Goal: Task Accomplishment & Management: Manage account settings

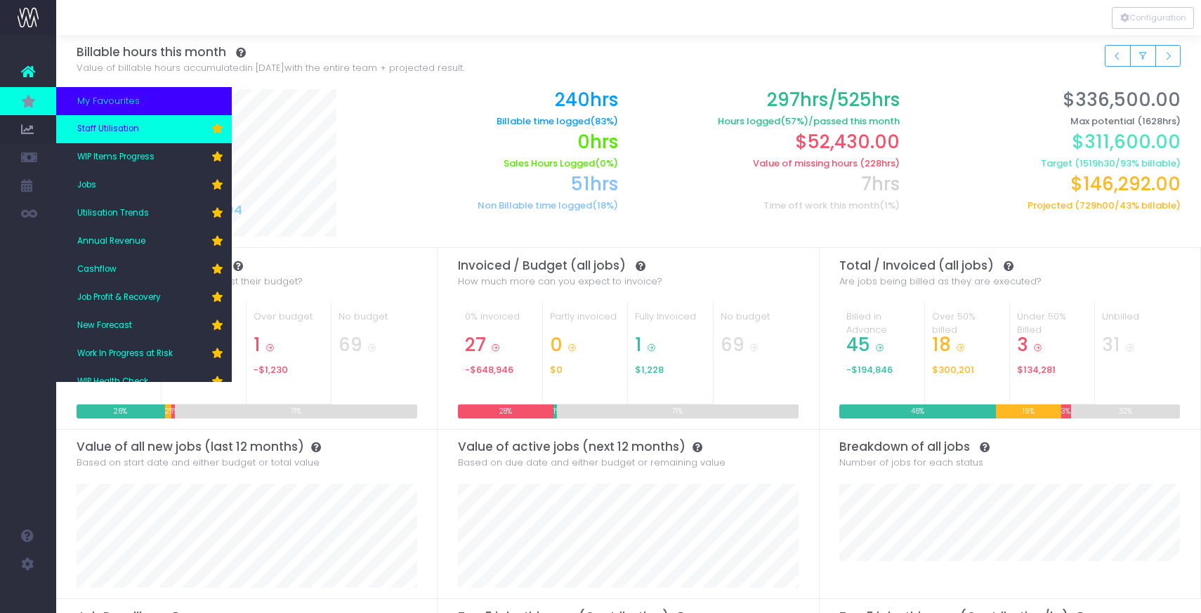
click at [91, 128] on span "Staff Utilisation" at bounding box center [108, 129] width 62 height 13
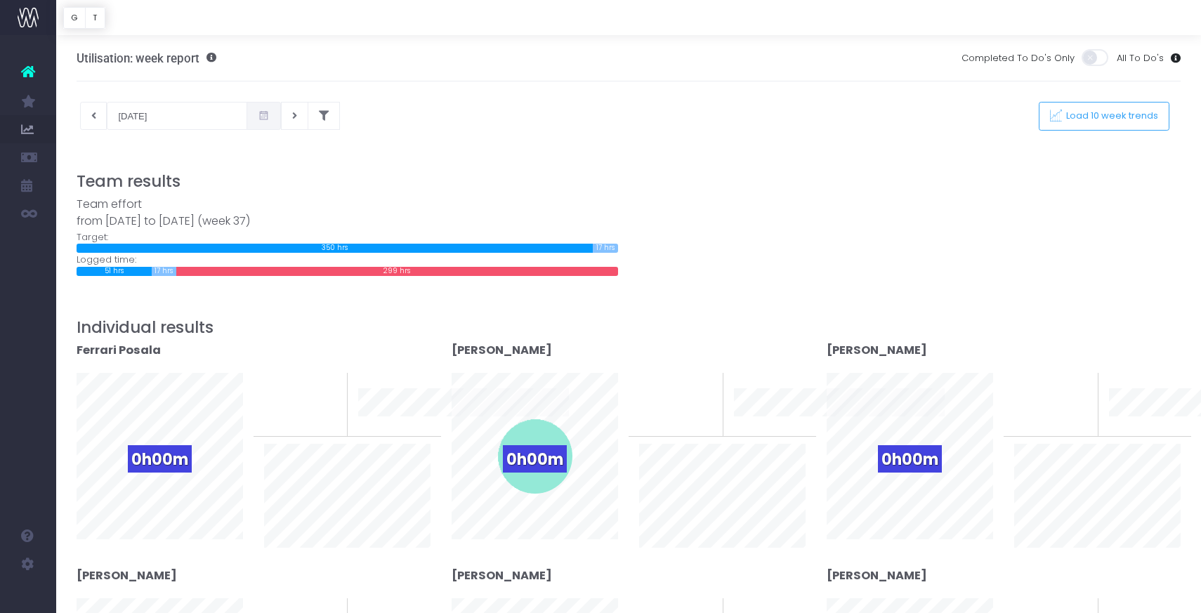
click at [258, 116] on icon at bounding box center [264, 116] width 12 height 0
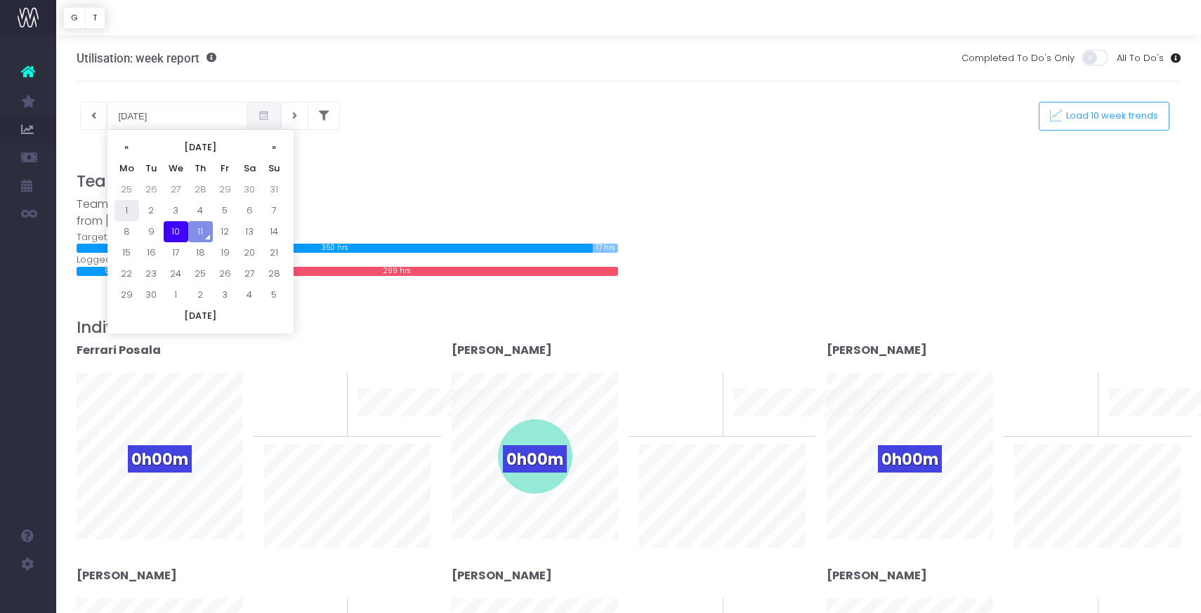
click at [125, 204] on td "1" at bounding box center [127, 210] width 25 height 21
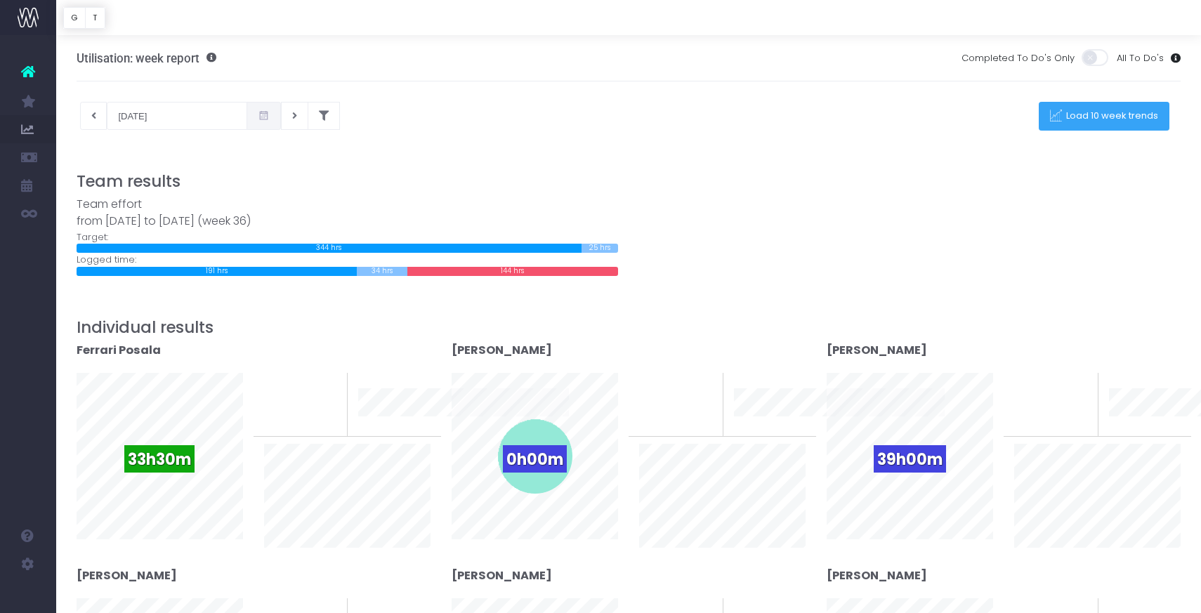
click at [1080, 122] on span "Load 10 week trends" at bounding box center [1110, 116] width 97 height 12
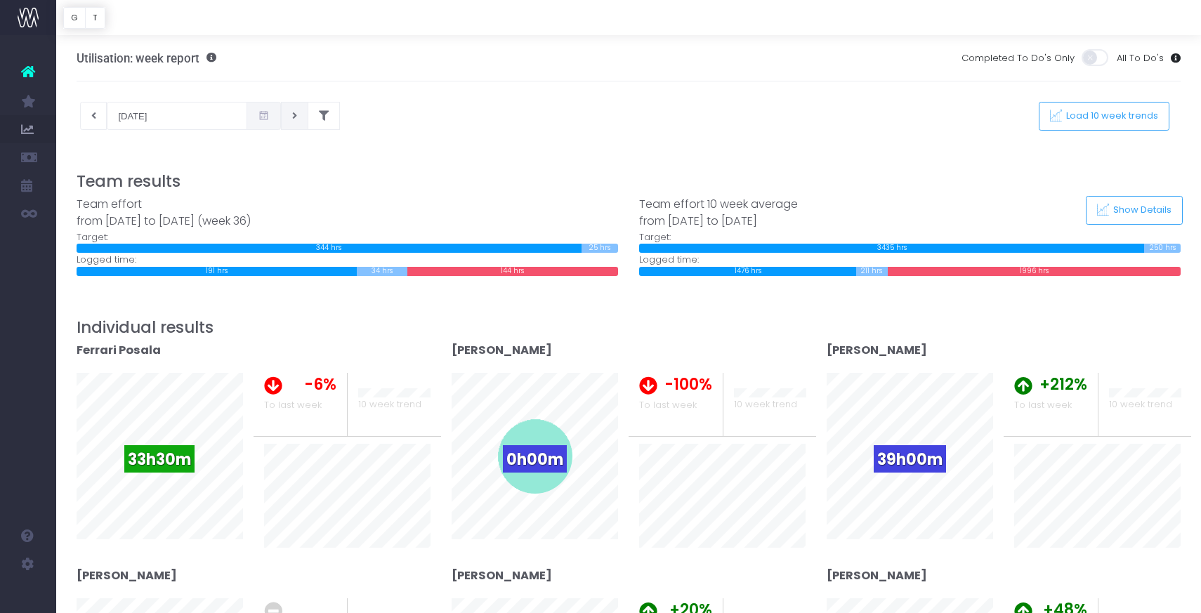
click at [292, 116] on icon at bounding box center [294, 116] width 5 height 0
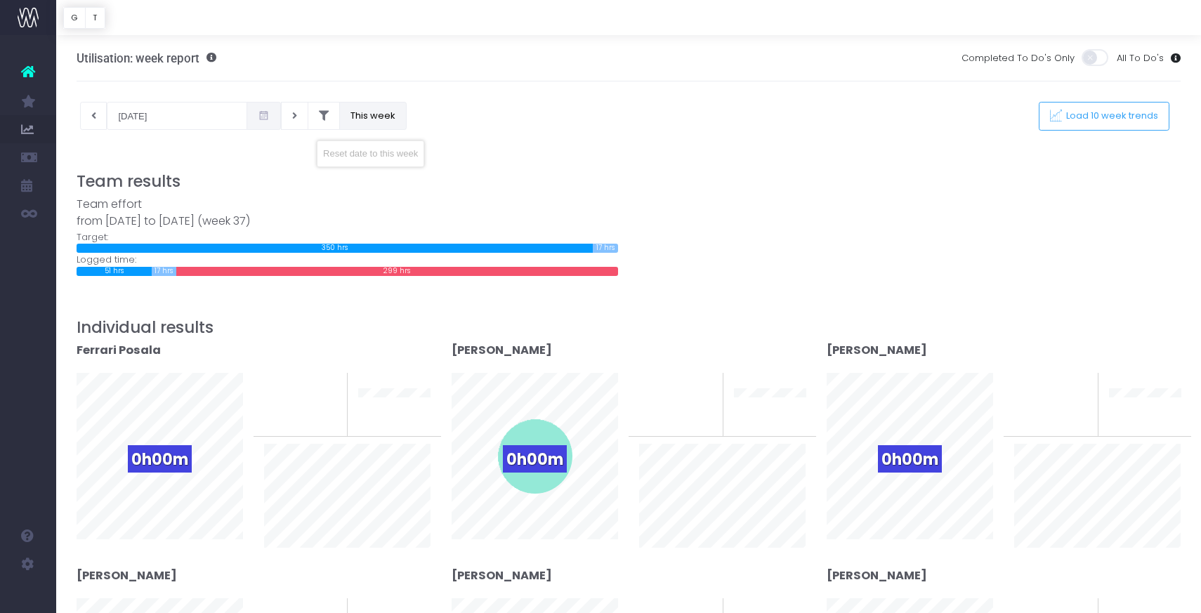
click at [342, 114] on button "This week" at bounding box center [372, 116] width 67 height 28
type input "10-09-2025"
click at [1089, 112] on span "Load 10 week trends" at bounding box center [1110, 116] width 97 height 12
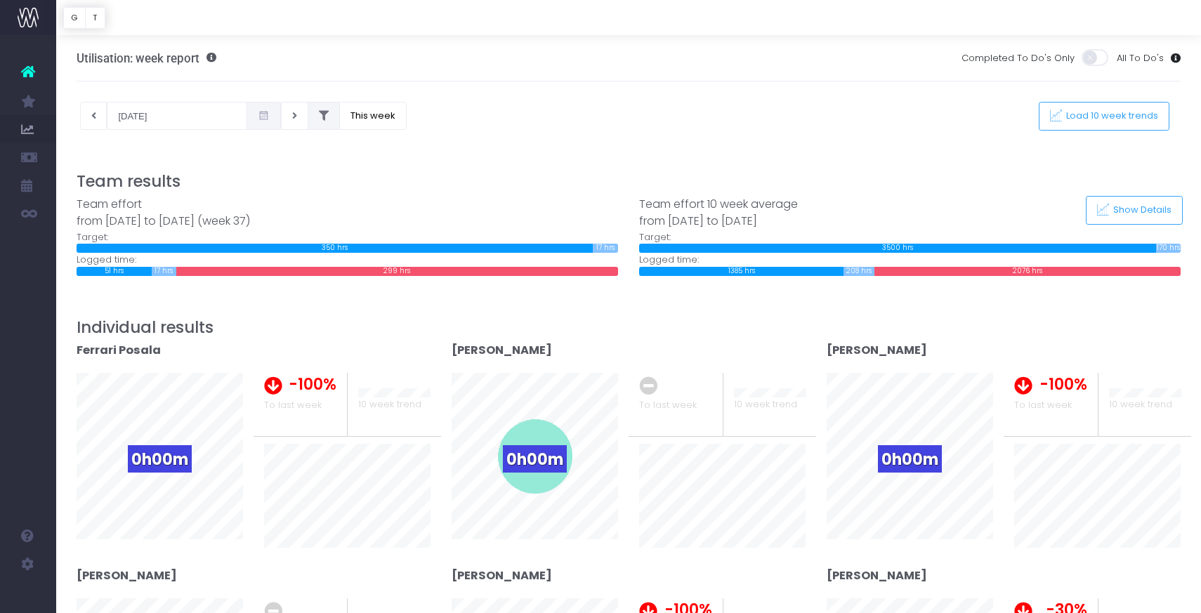
click at [319, 116] on icon at bounding box center [324, 116] width 10 height 0
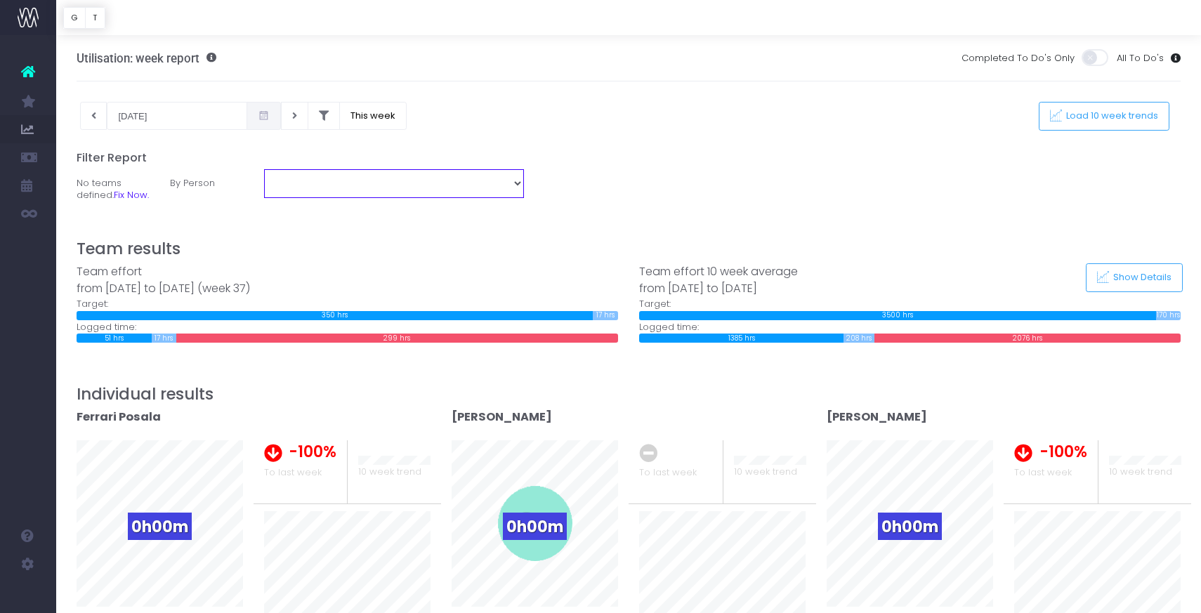
click at [302, 181] on select "Ferrari Posala Glenn Bodger Hannah Stephenson Jack O'Neill Josh Overend-Clark L…" at bounding box center [394, 183] width 261 height 28
select select "14074"
click at [264, 169] on select "Ferrari Posala Glenn Bodger Hannah Stephenson Jack O'Neill Josh Overend-Clark L…" at bounding box center [394, 183] width 261 height 28
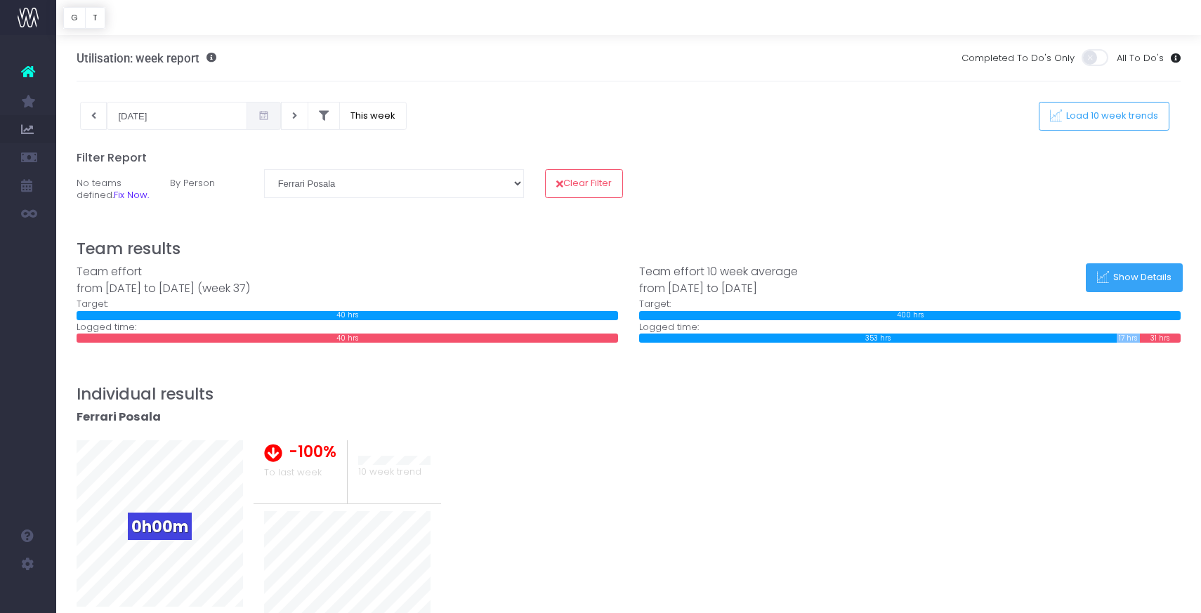
click at [1109, 284] on icon at bounding box center [1103, 278] width 12 height 12
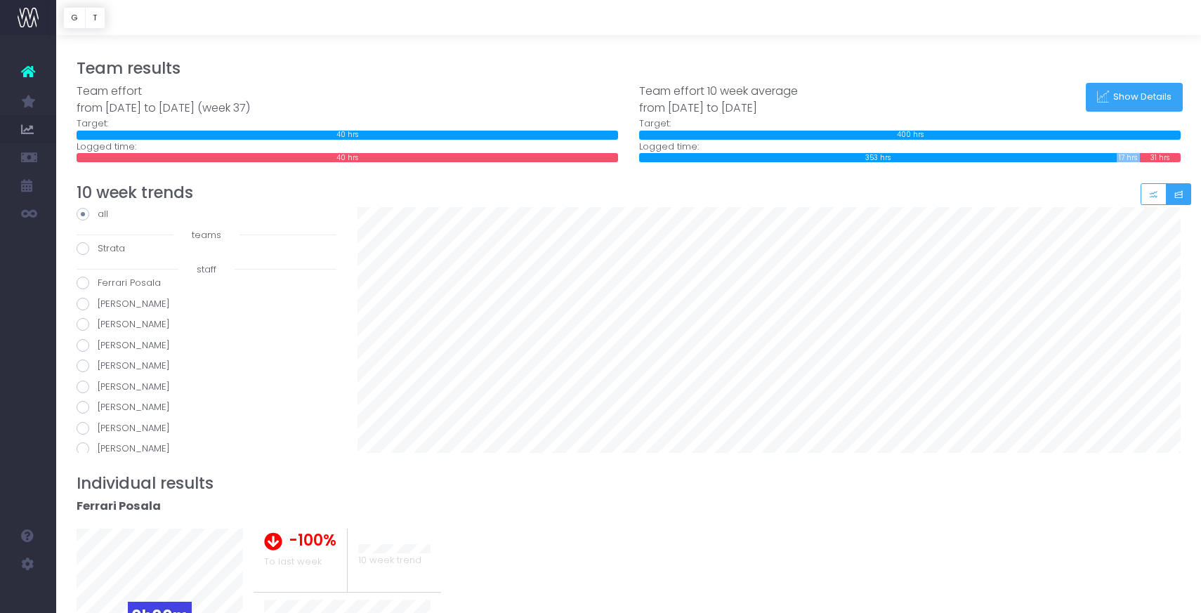
scroll to position [195, 0]
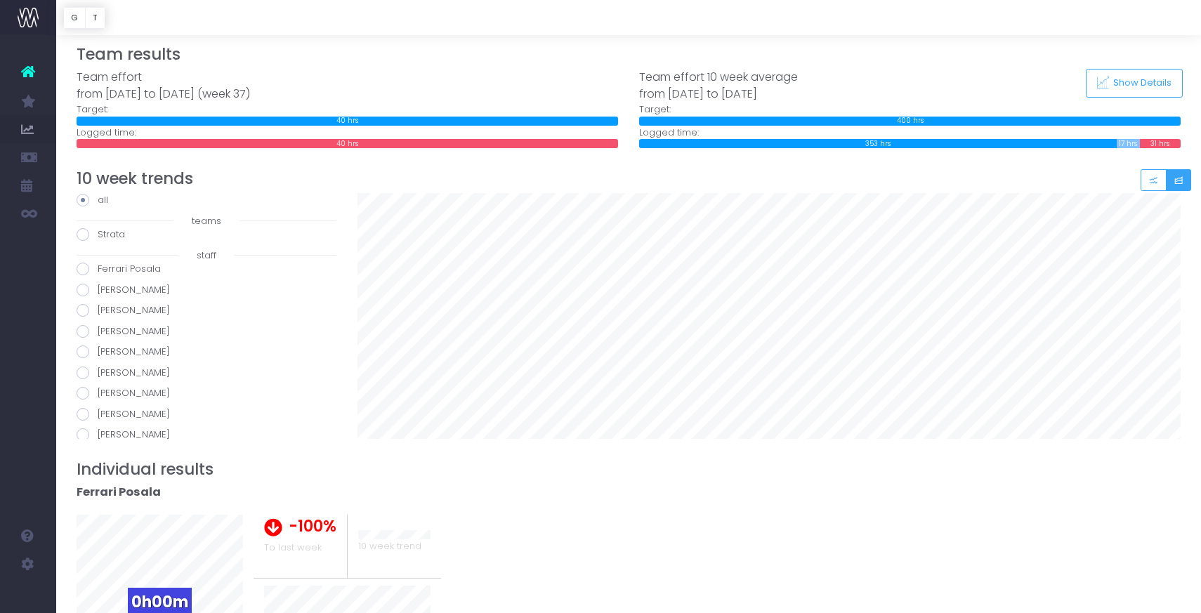
click at [79, 241] on span at bounding box center [83, 234] width 13 height 13
click at [98, 237] on input "Strata" at bounding box center [102, 232] width 9 height 9
radio input "true"
click at [79, 275] on span at bounding box center [83, 269] width 13 height 13
click at [98, 271] on input "Ferrari Posala" at bounding box center [102, 266] width 9 height 9
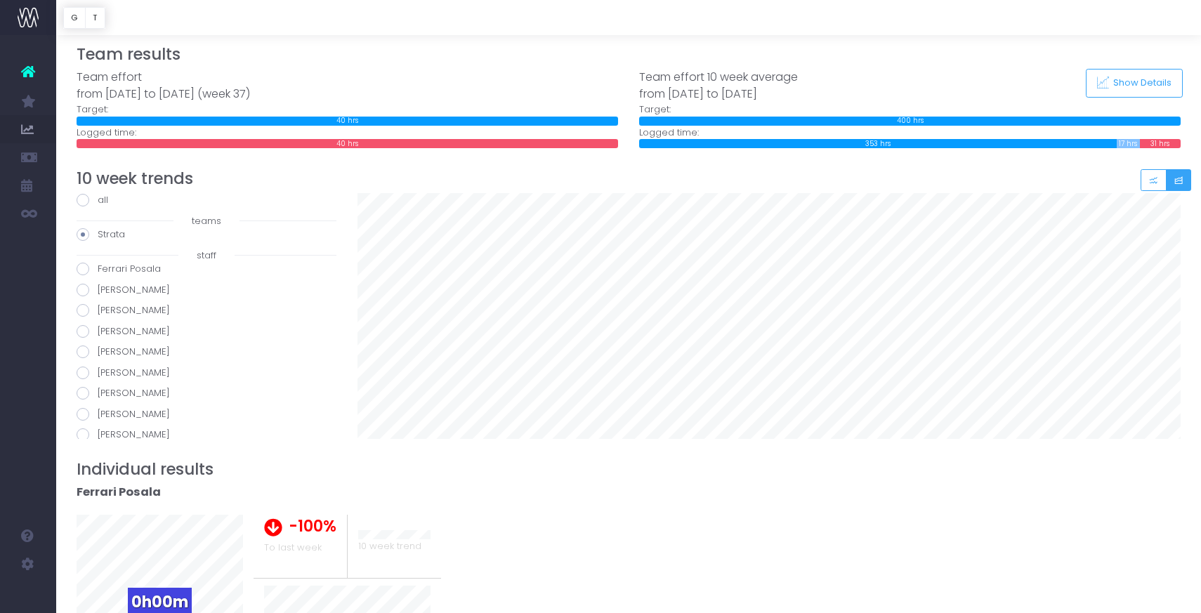
radio input "true"
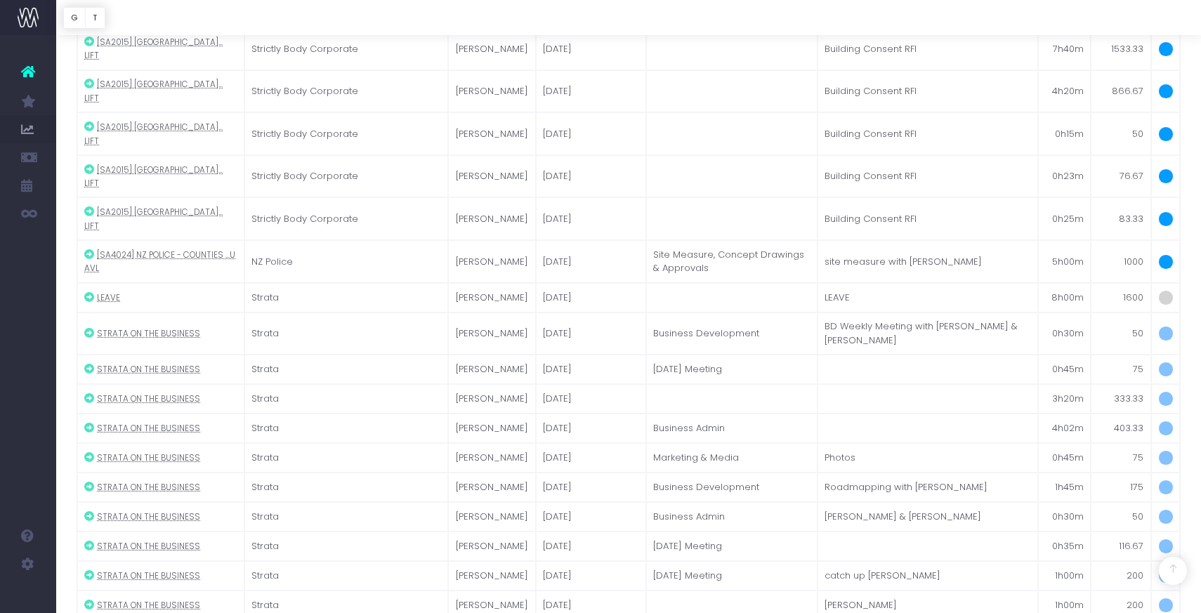
scroll to position [1571, 0]
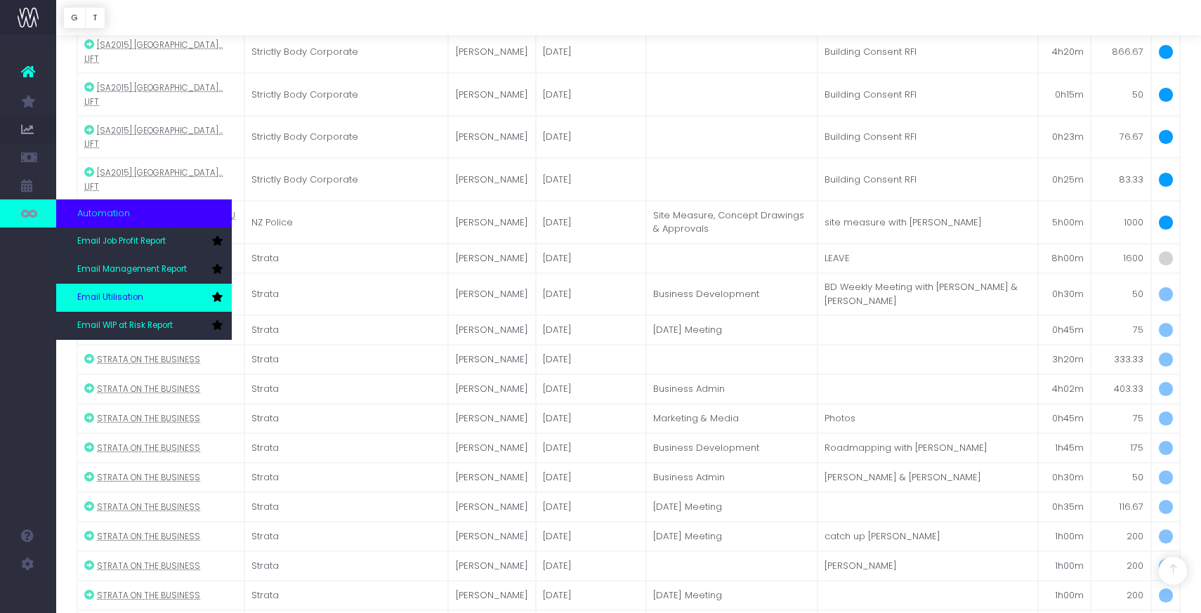
click at [98, 293] on span "Email Utilisation" at bounding box center [110, 298] width 66 height 13
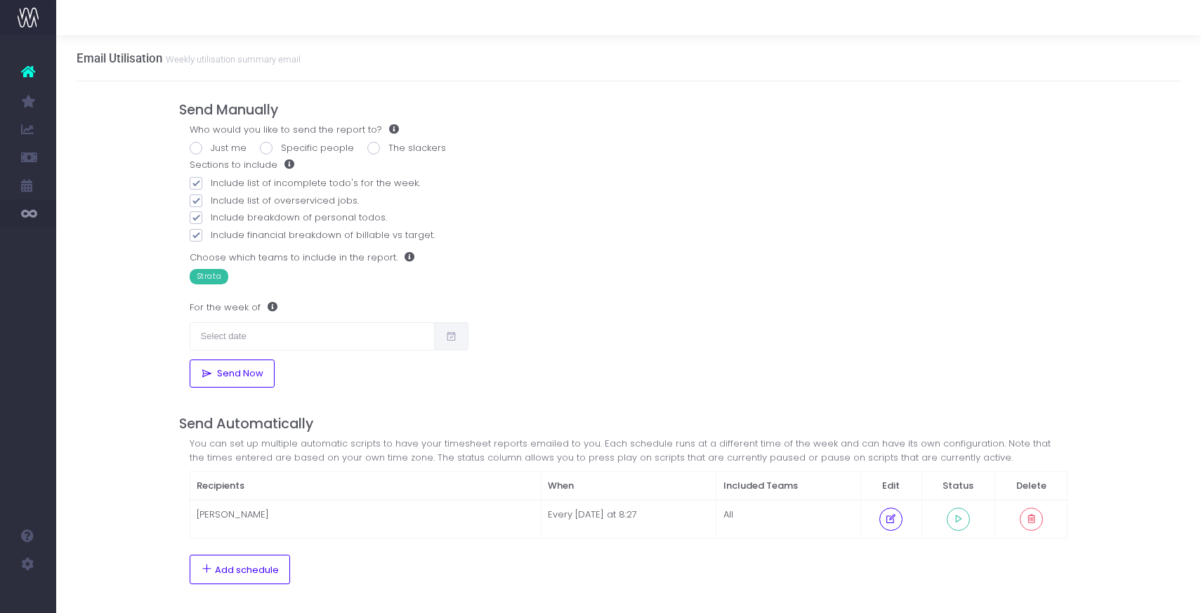
click at [266, 145] on span at bounding box center [266, 148] width 13 height 13
click at [281, 145] on input "Specific people" at bounding box center [285, 145] width 9 height 9
radio input "true"
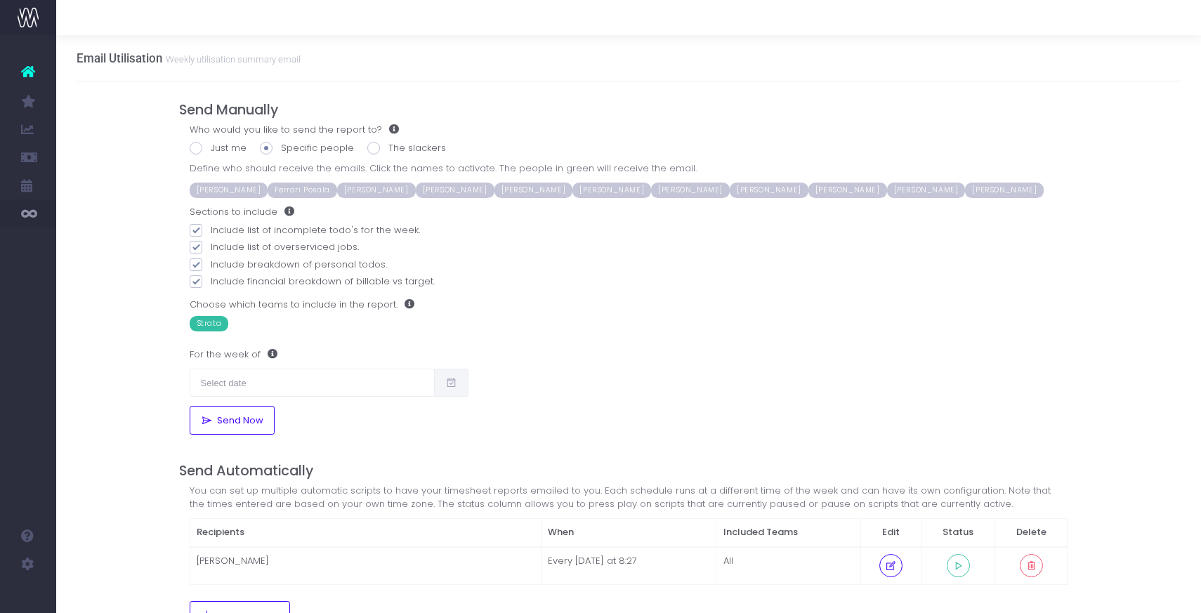
click at [563, 194] on span "[PERSON_NAME]" at bounding box center [534, 190] width 79 height 15
click at [715, 190] on span "[PERSON_NAME]" at bounding box center [690, 190] width 79 height 15
click at [195, 233] on span at bounding box center [196, 230] width 13 height 13
click at [211, 233] on input "Include list of incomplete todo's for the week." at bounding box center [215, 227] width 9 height 9
checkbox input "false"
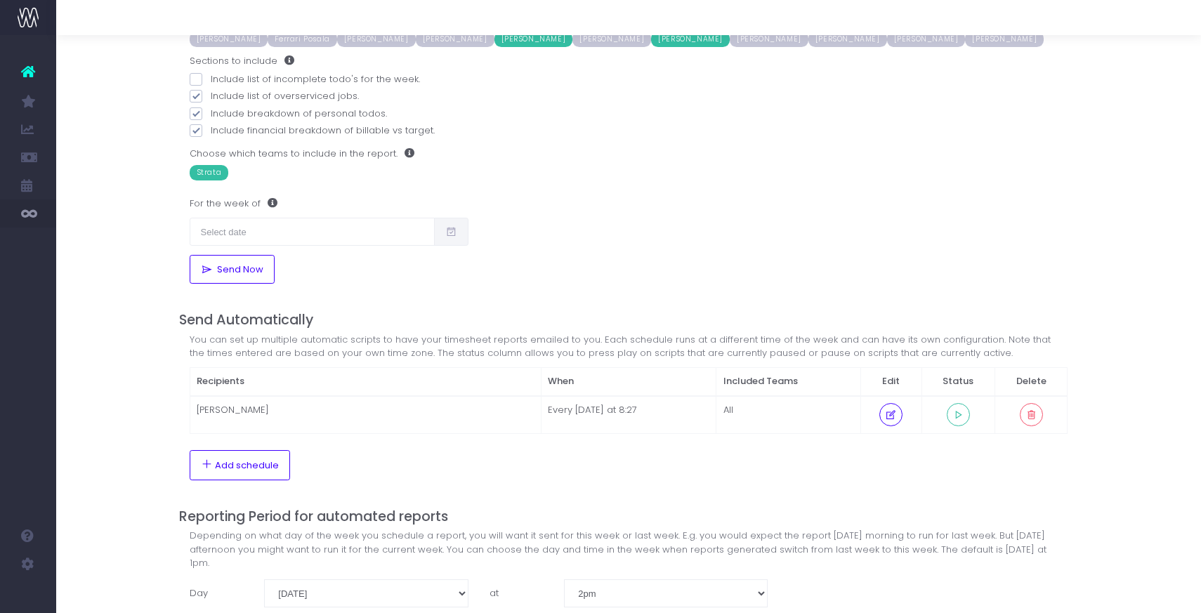
scroll to position [181, 0]
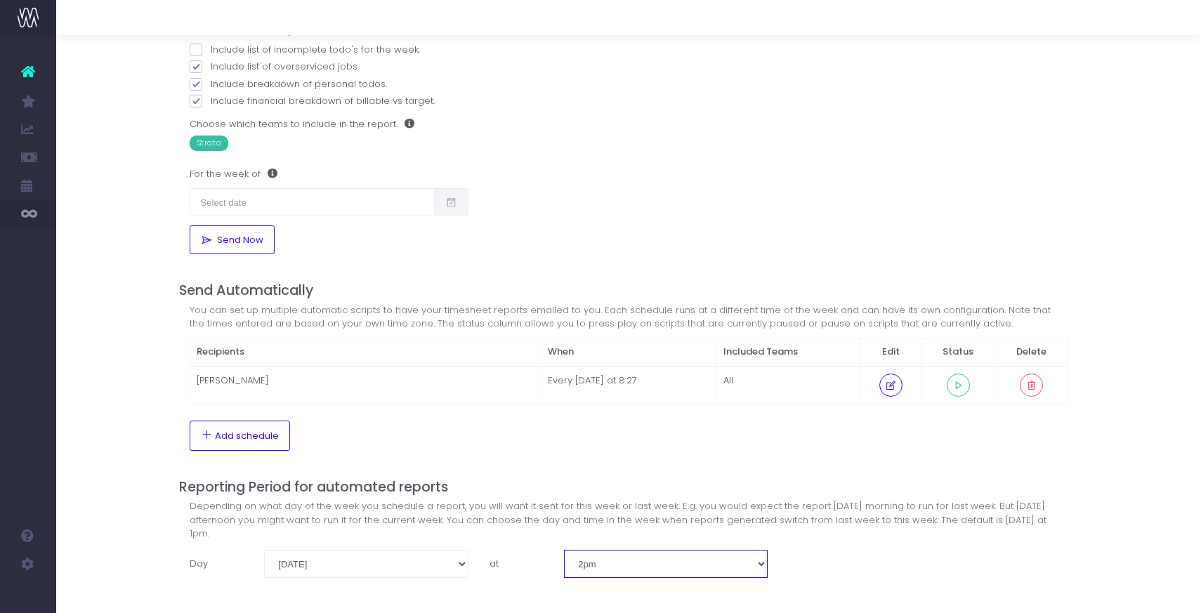
click at [755, 551] on select "midnight 1am 2am 3am 4am 5am 6am 7am 8am 9am 10am 11am noon 1pm 2pm 3pm 4pm 5pm…" at bounding box center [666, 564] width 204 height 28
select select "20"
click at [564, 550] on select "midnight 1am 2am 3am 4am 5am 6am 7am 8am 9am 10am 11am noon 1pm 2pm 3pm 4pm 5pm…" at bounding box center [666, 564] width 204 height 28
click at [829, 566] on div "Send Manually Who would you like to send the report to? Just me Specific people…" at bounding box center [629, 264] width 900 height 726
click at [608, 390] on td "Every Monday at 8:27" at bounding box center [629, 386] width 176 height 38
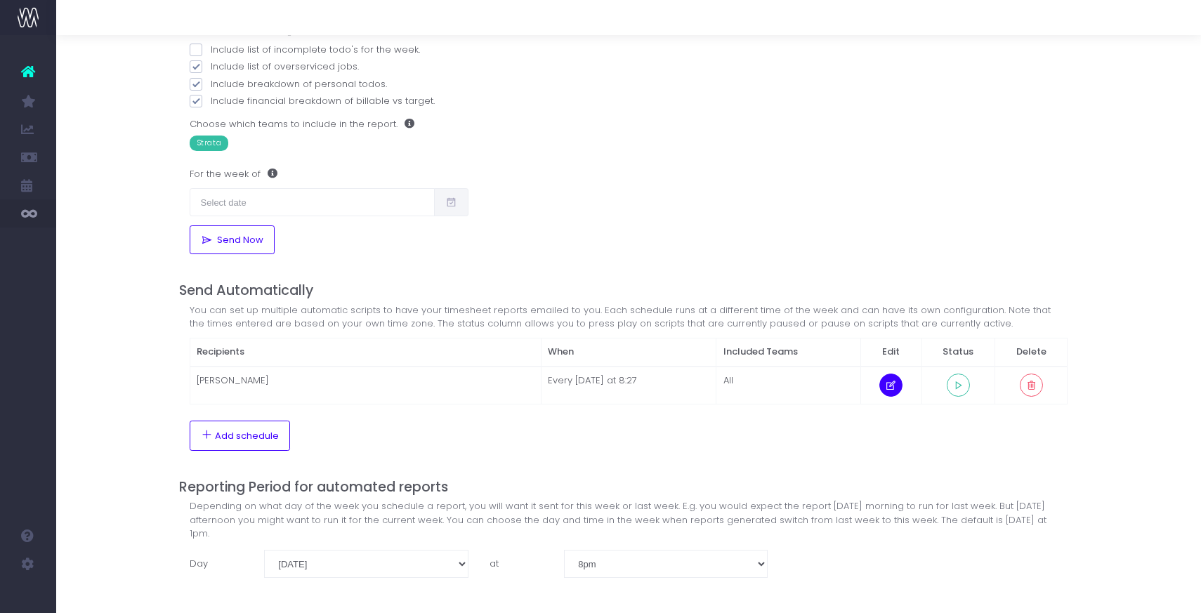
click at [894, 386] on icon at bounding box center [891, 386] width 12 height 0
select select "8"
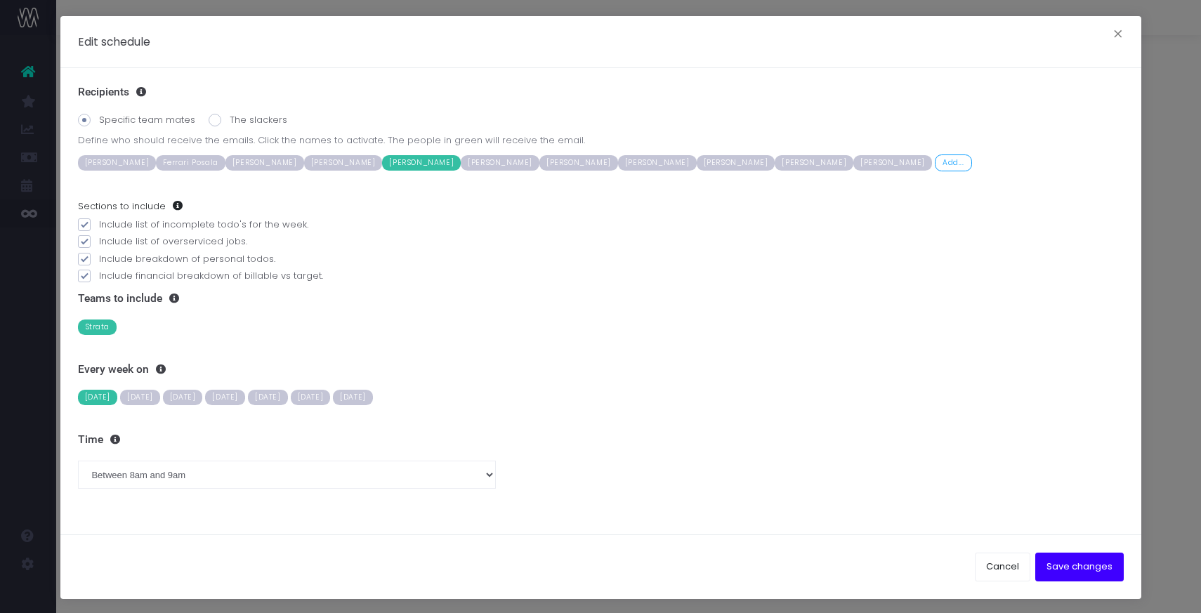
click at [618, 164] on span "[PERSON_NAME]" at bounding box center [579, 162] width 79 height 15
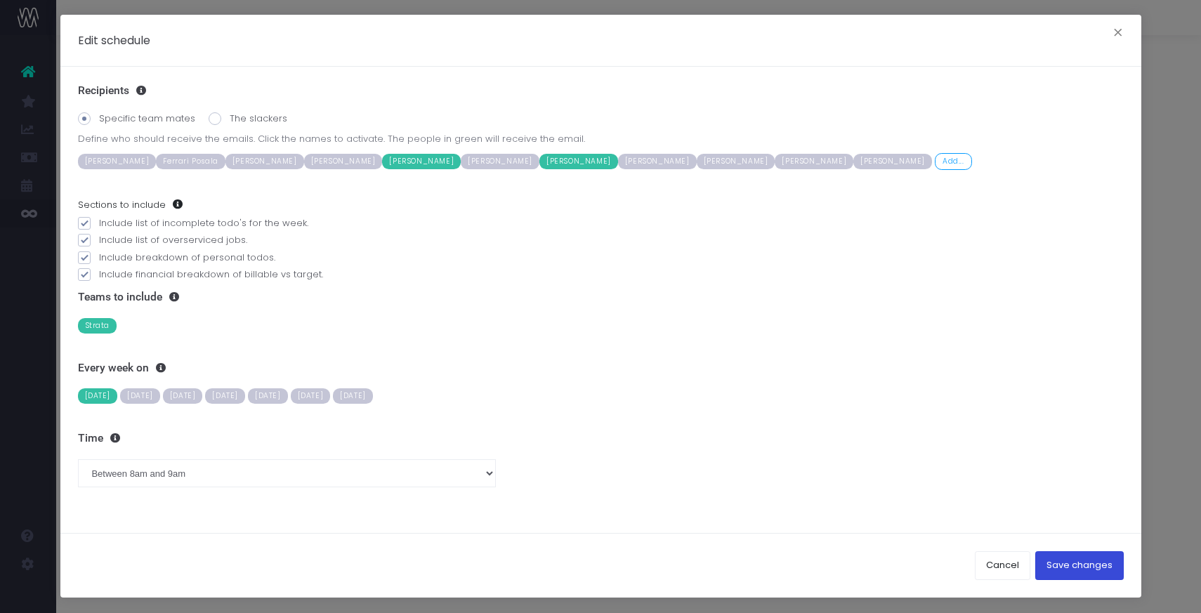
click at [1073, 564] on button "Save changes" at bounding box center [1080, 565] width 89 height 28
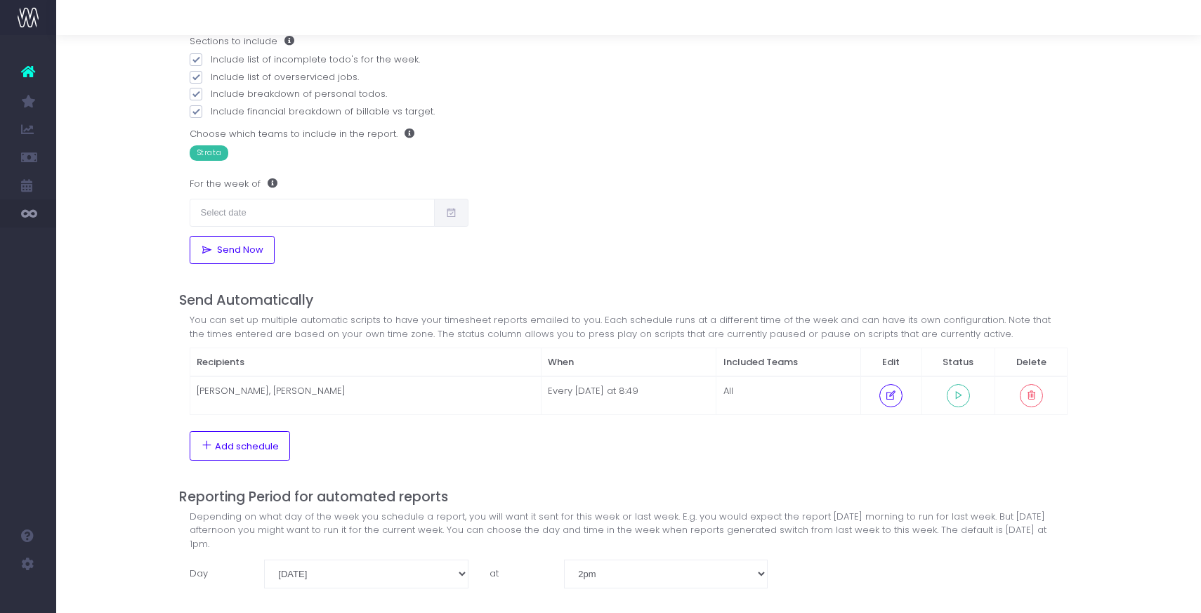
scroll to position [133, 0]
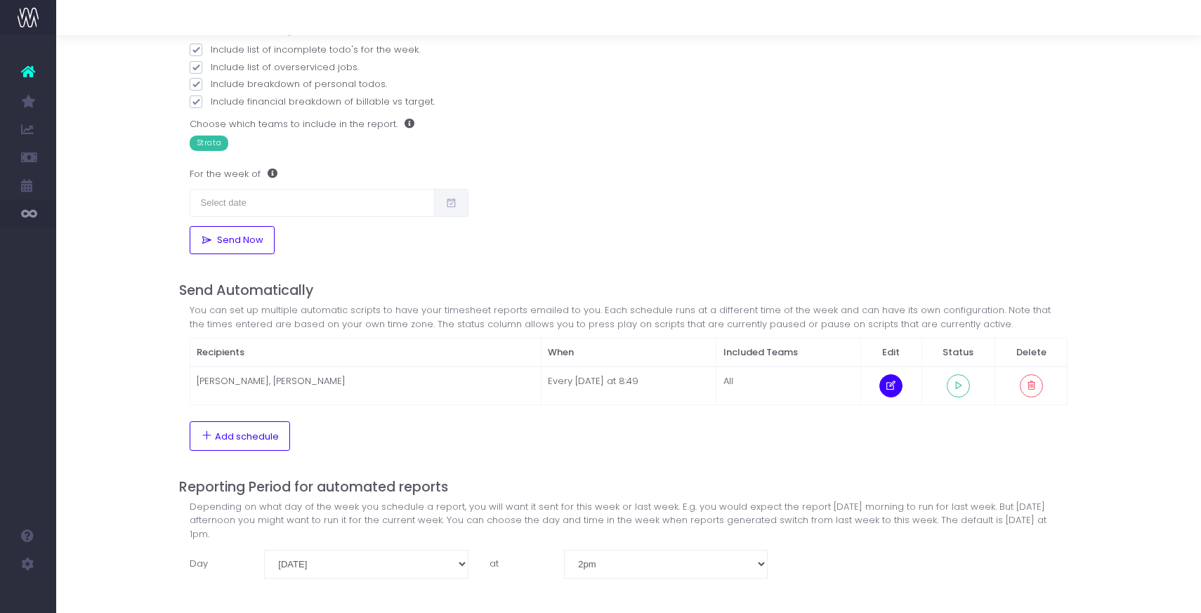
click at [893, 386] on icon at bounding box center [891, 386] width 12 height 0
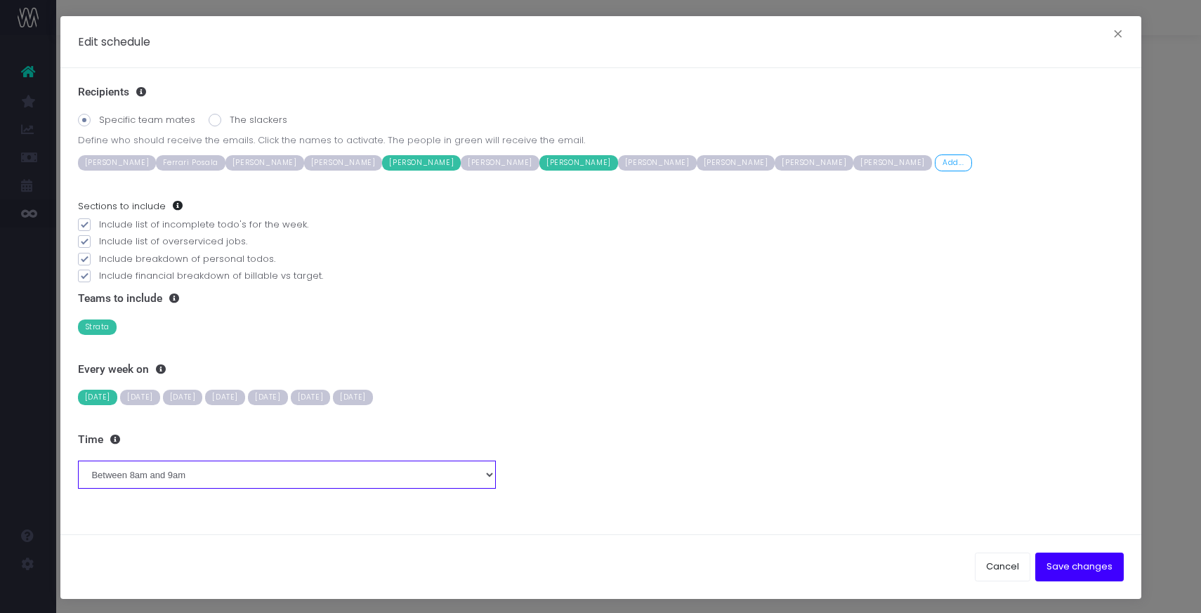
click at [424, 477] on select "Between midnight and 1am Between 1am and 2am Between 2am and 3am Between 3am an…" at bounding box center [287, 475] width 419 height 28
select select "7"
click at [78, 461] on select "Between midnight and 1am Between 1am and 2am Between 2am and 3am Between 3am an…" at bounding box center [287, 475] width 419 height 28
click at [407, 317] on div "Teams to include Strata" at bounding box center [601, 313] width 1046 height 43
click at [1066, 570] on button "Save changes" at bounding box center [1080, 567] width 89 height 28
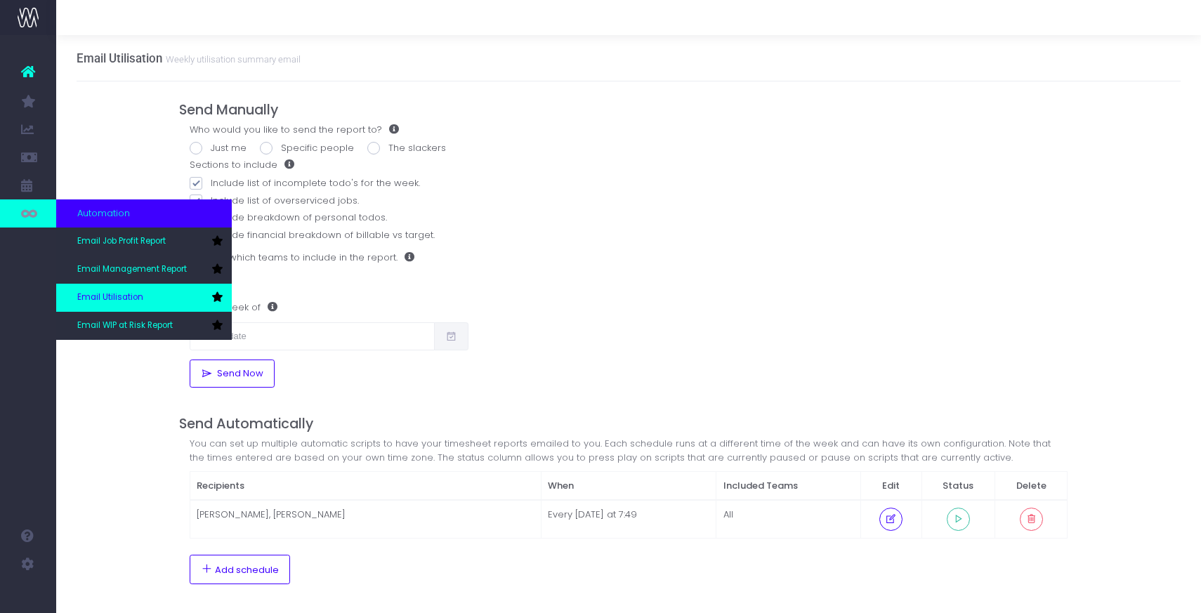
click at [121, 297] on span "Email Utilisation" at bounding box center [110, 298] width 66 height 13
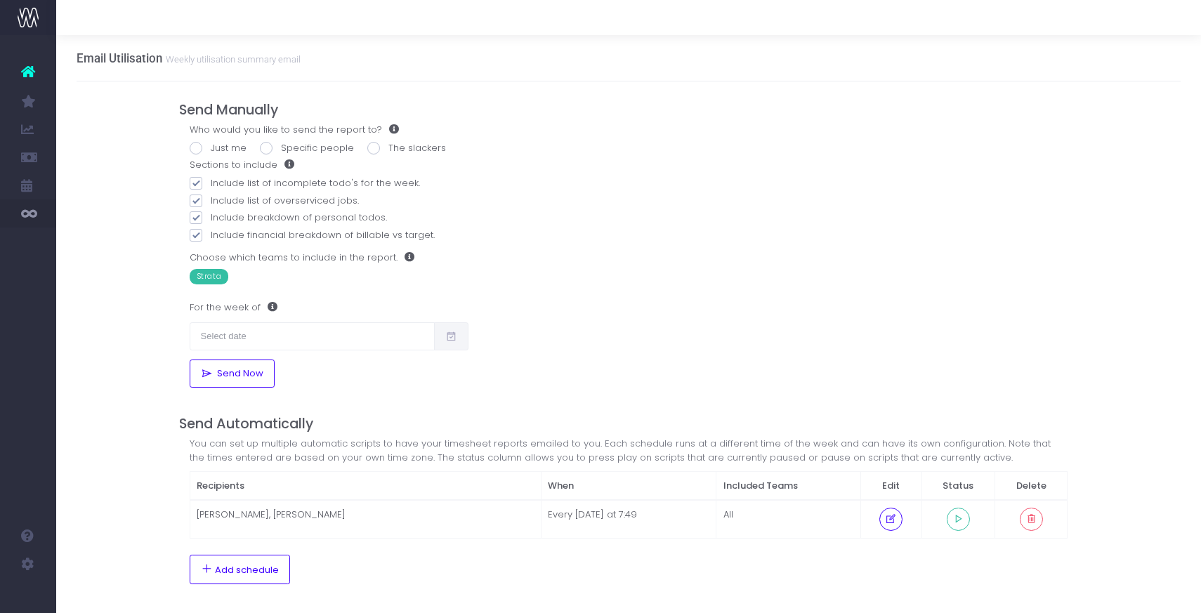
click at [267, 146] on span at bounding box center [266, 148] width 13 height 13
click at [281, 146] on input "Specific people" at bounding box center [285, 145] width 9 height 9
radio input "true"
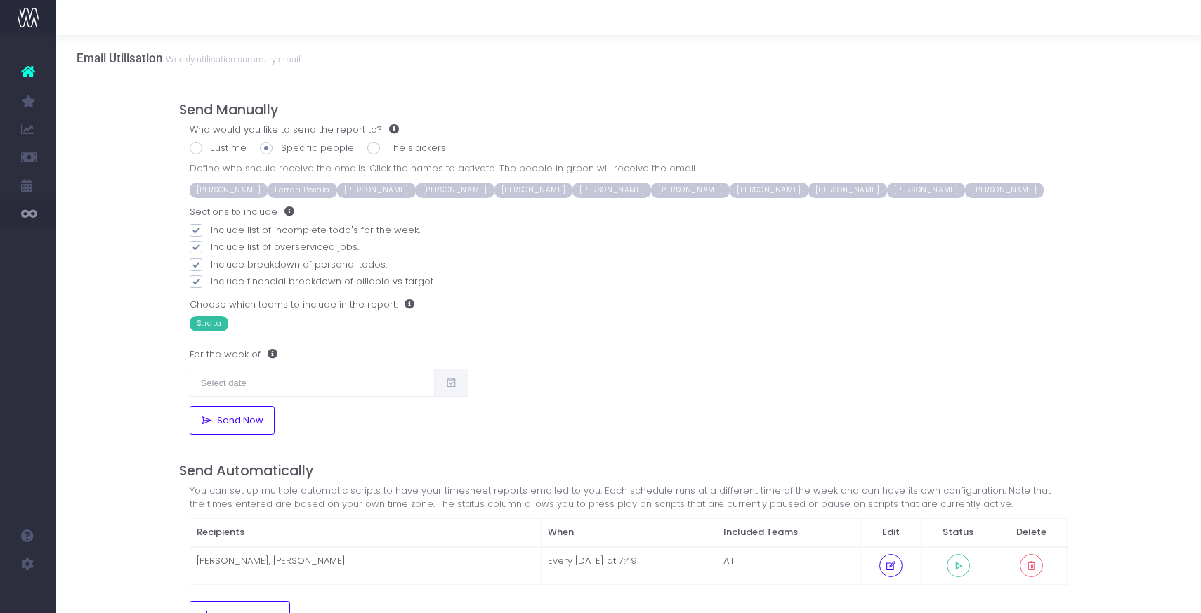
click at [199, 147] on span at bounding box center [196, 148] width 13 height 13
click at [211, 147] on input "Just me" at bounding box center [215, 145] width 9 height 9
radio input "true"
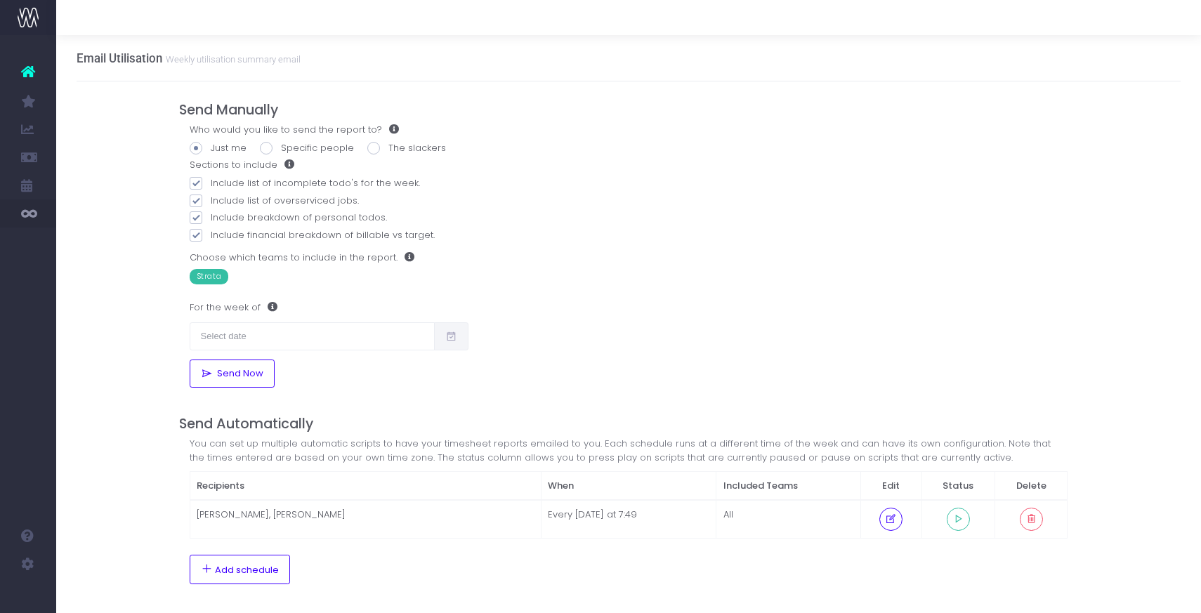
click at [457, 327] on span at bounding box center [451, 336] width 34 height 28
click at [451, 337] on icon at bounding box center [451, 337] width 12 height 0
click at [255, 331] on input "text" at bounding box center [312, 336] width 245 height 28
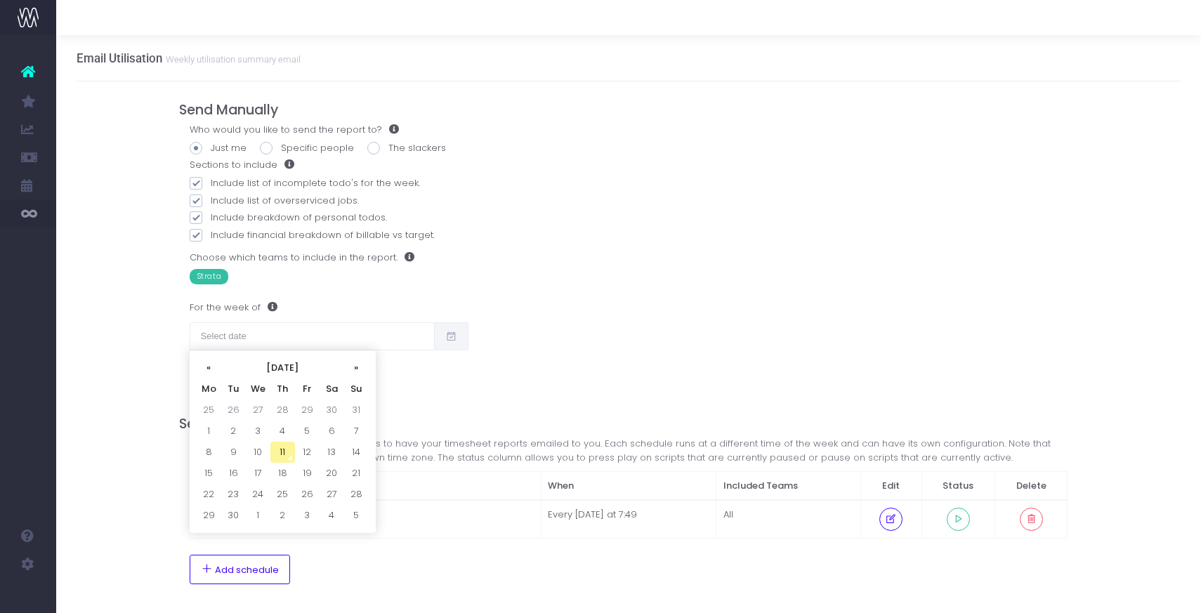
click at [284, 444] on td "11" at bounding box center [282, 452] width 25 height 21
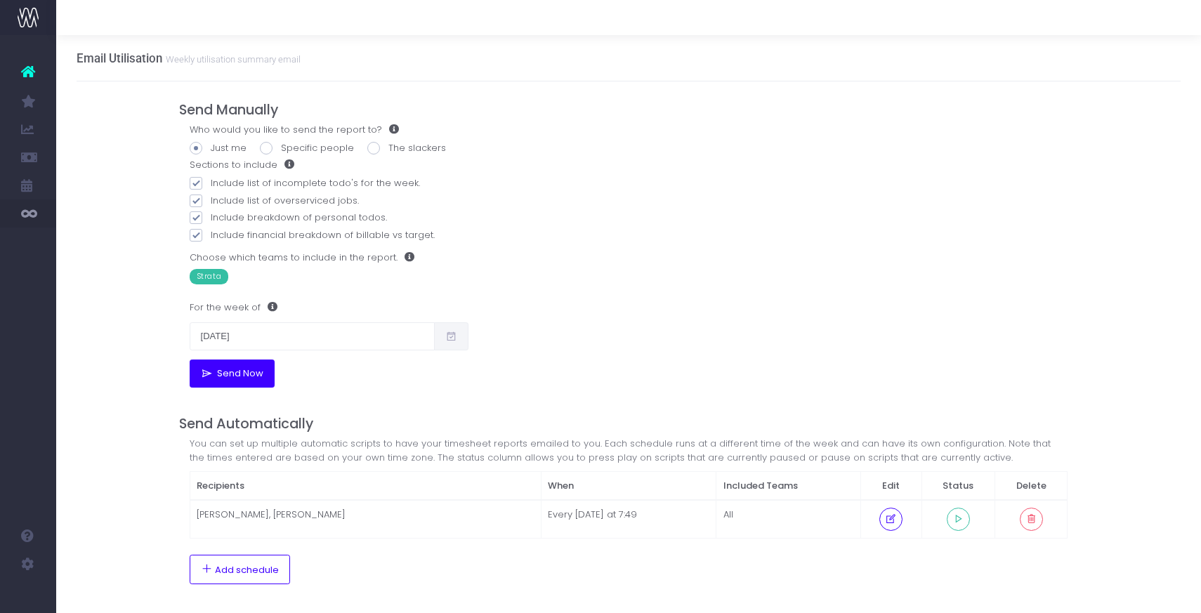
click at [235, 379] on span "Send Now" at bounding box center [238, 373] width 51 height 11
click at [355, 339] on input "11/09/2025" at bounding box center [312, 336] width 245 height 28
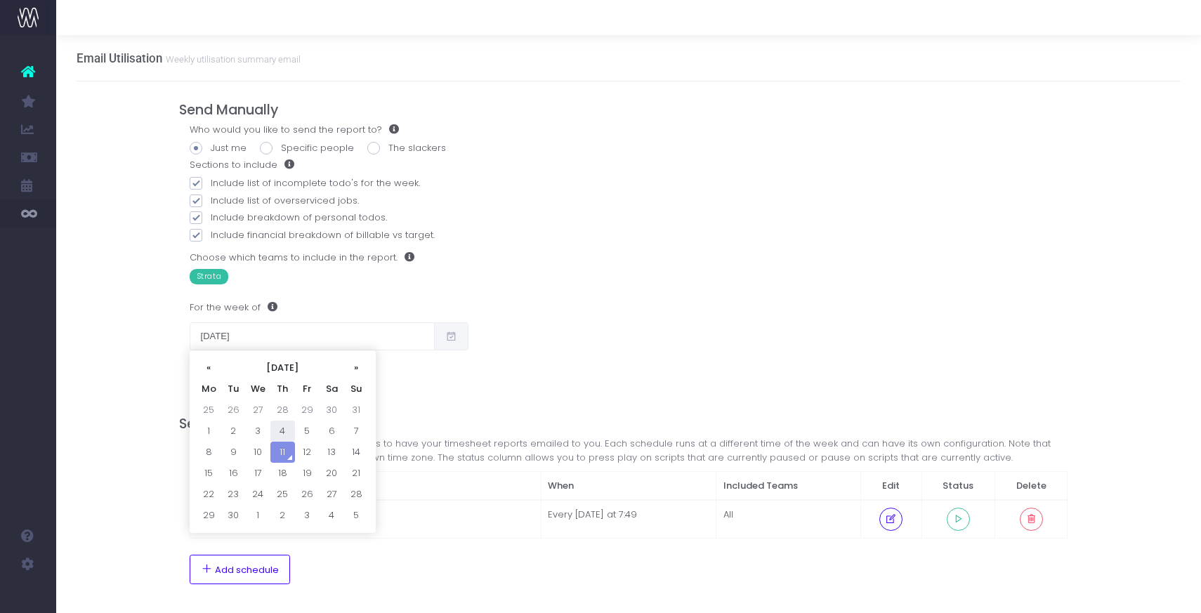
click at [278, 426] on td "4" at bounding box center [282, 431] width 25 height 21
type input "04/09/2025"
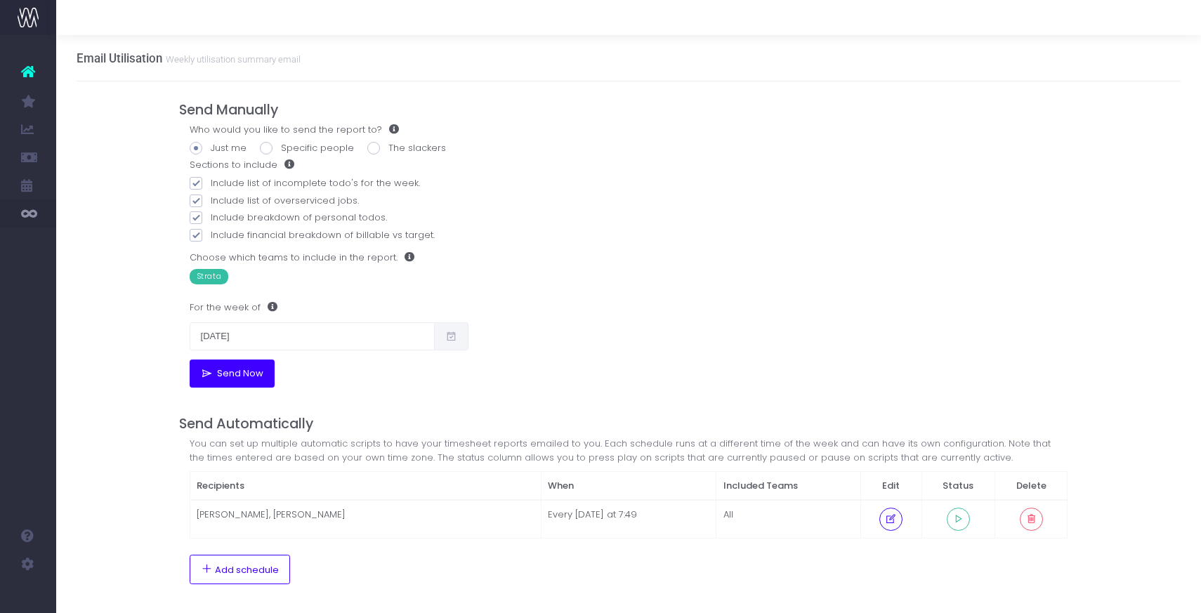
click at [231, 365] on button "Send Now" at bounding box center [232, 374] width 85 height 28
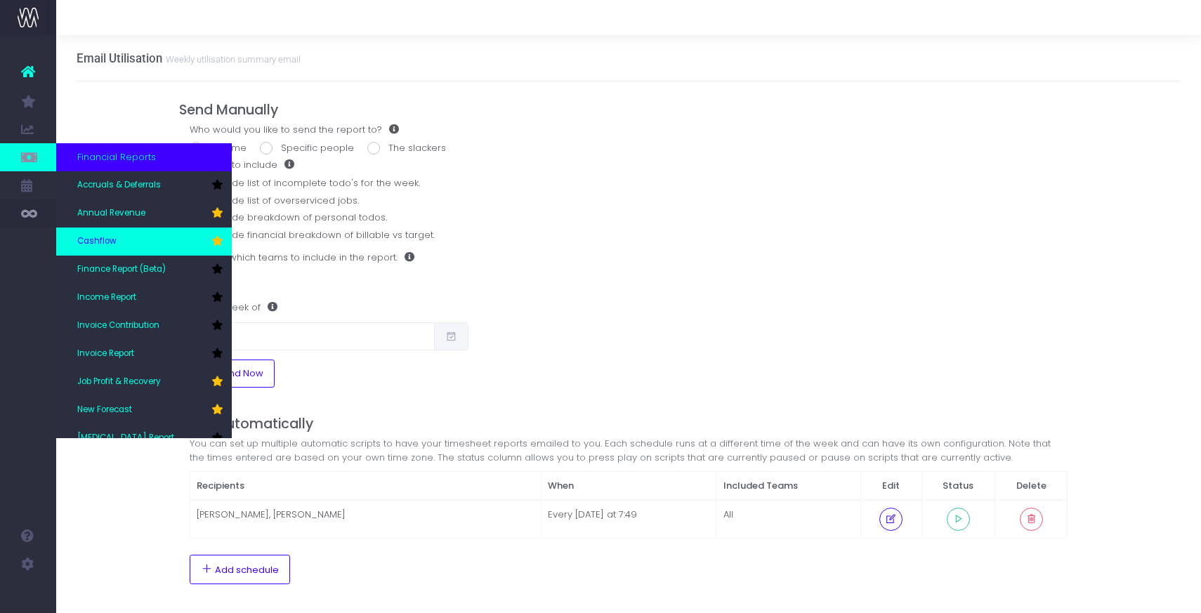
click at [101, 239] on span "Cashflow" at bounding box center [96, 241] width 39 height 13
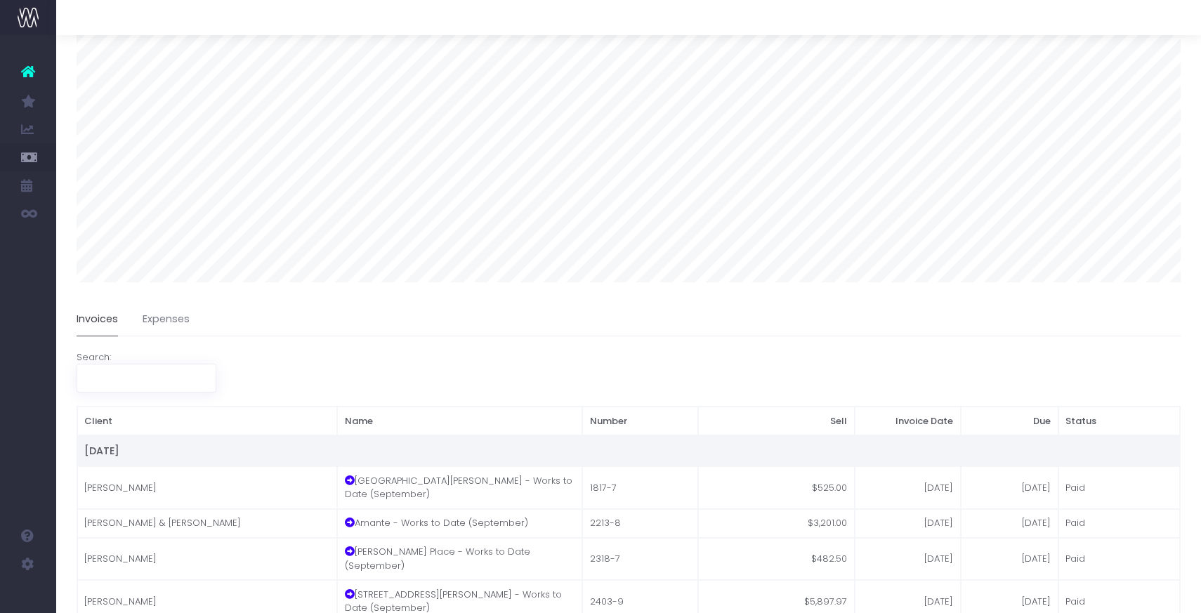
scroll to position [151, 0]
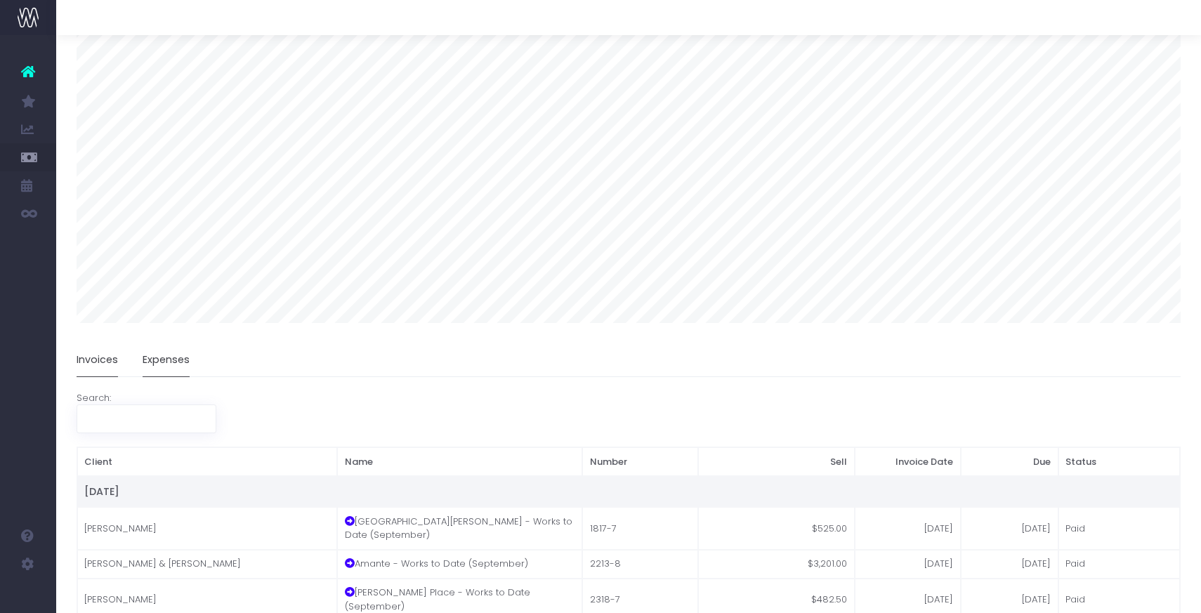
click at [169, 370] on link "Expenses" at bounding box center [166, 360] width 47 height 32
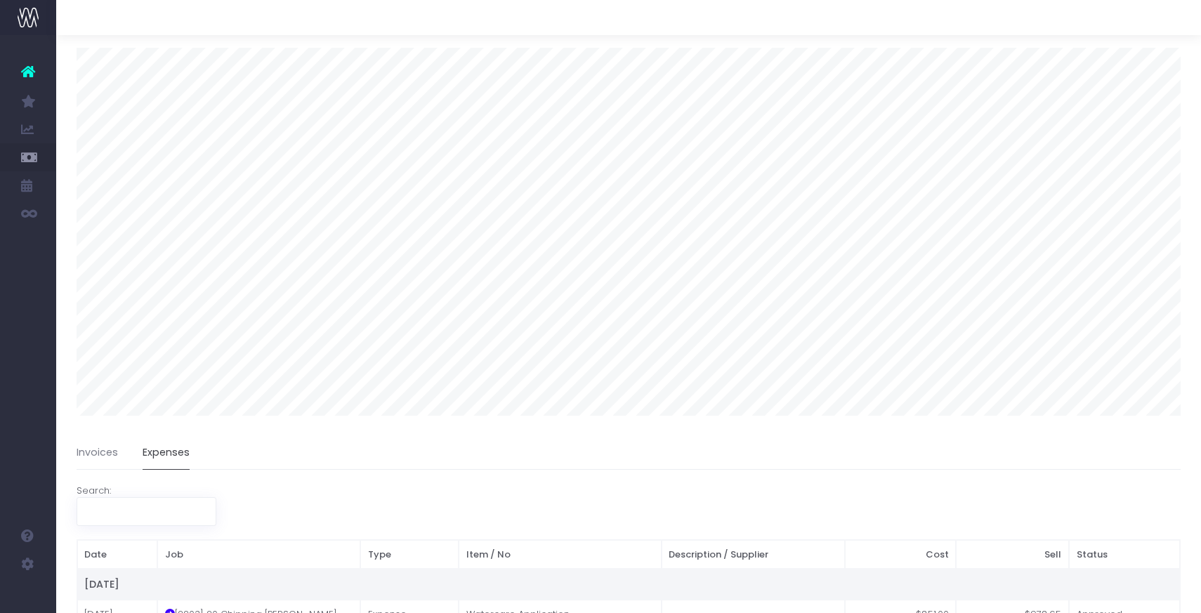
scroll to position [46, 0]
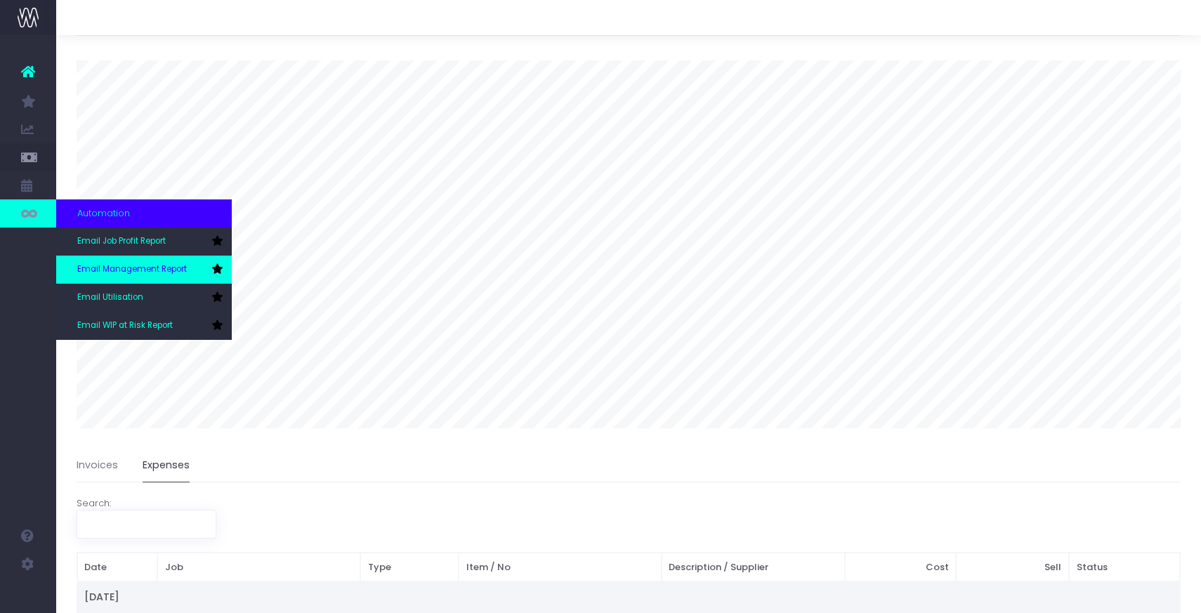
click at [122, 268] on span "Email Management Report" at bounding box center [132, 269] width 110 height 13
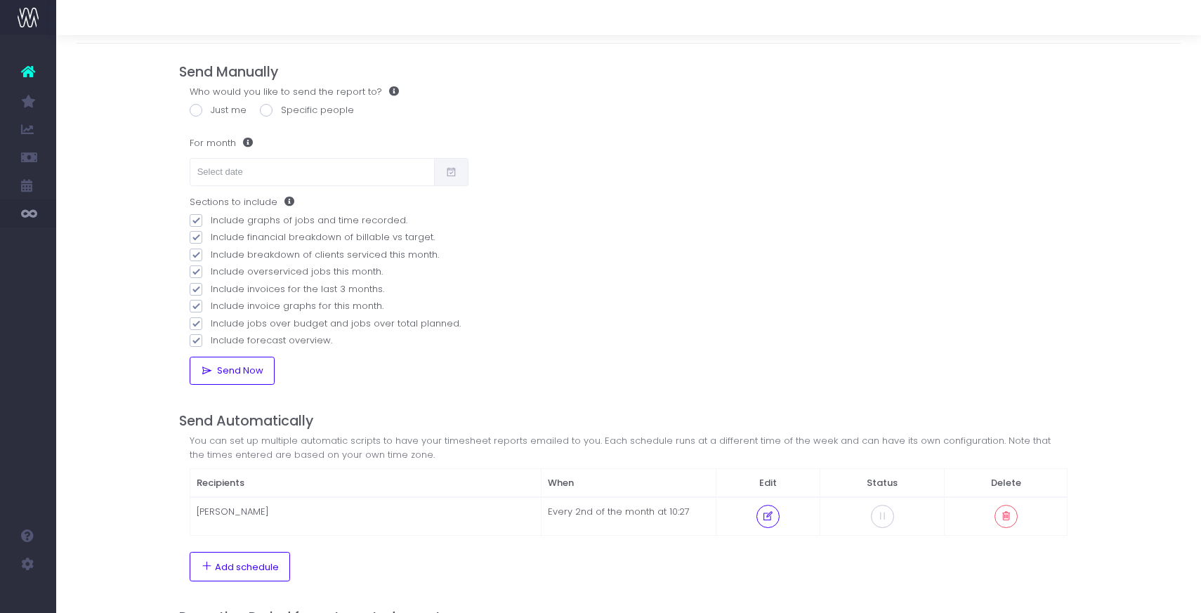
scroll to position [30, 0]
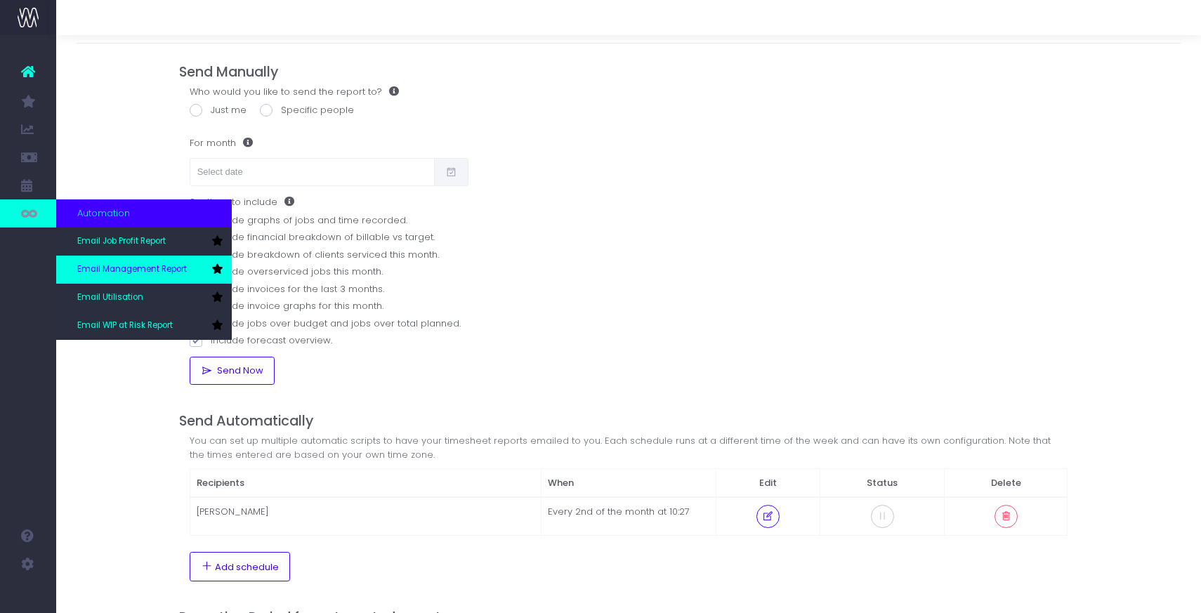
click at [110, 266] on span "Email Management Report" at bounding box center [132, 269] width 110 height 13
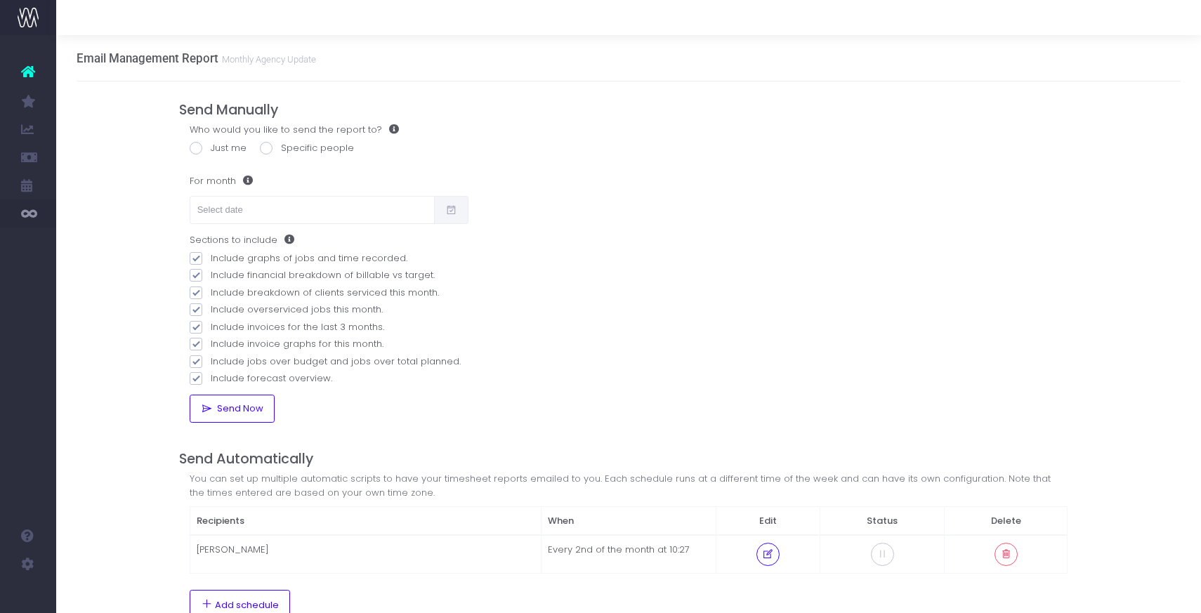
click at [197, 146] on span at bounding box center [196, 148] width 13 height 13
click at [211, 146] on input "Just me" at bounding box center [215, 145] width 9 height 9
radio input "true"
click at [241, 204] on input "text" at bounding box center [312, 210] width 245 height 28
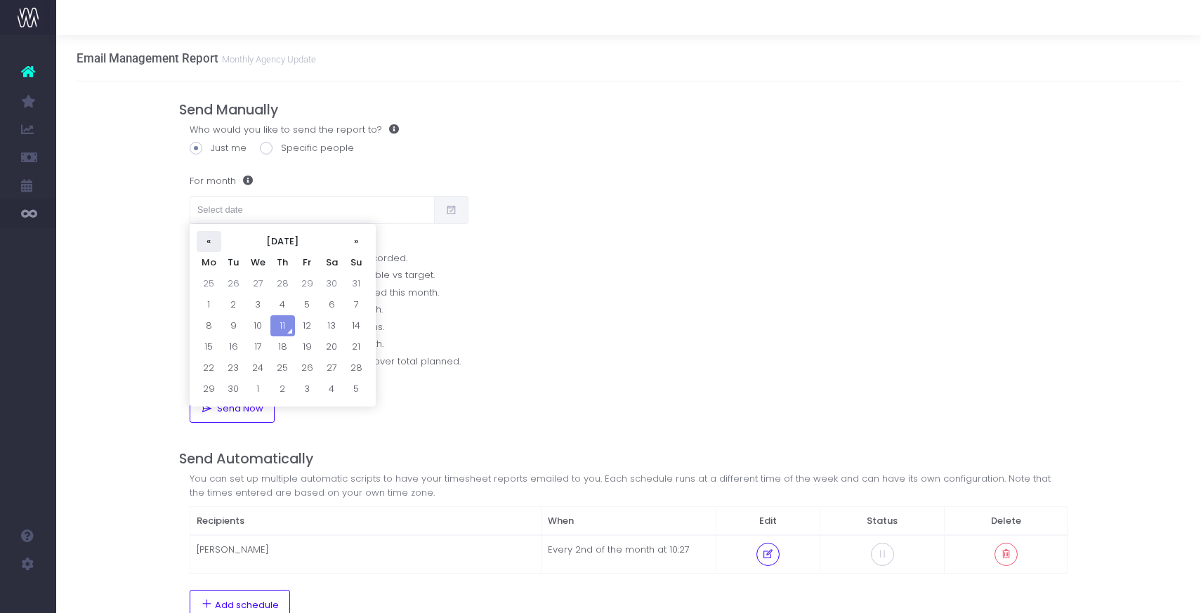
click at [206, 240] on th "«" at bounding box center [209, 241] width 25 height 21
click at [225, 311] on td "5" at bounding box center [233, 304] width 25 height 21
type input "[DATE]"
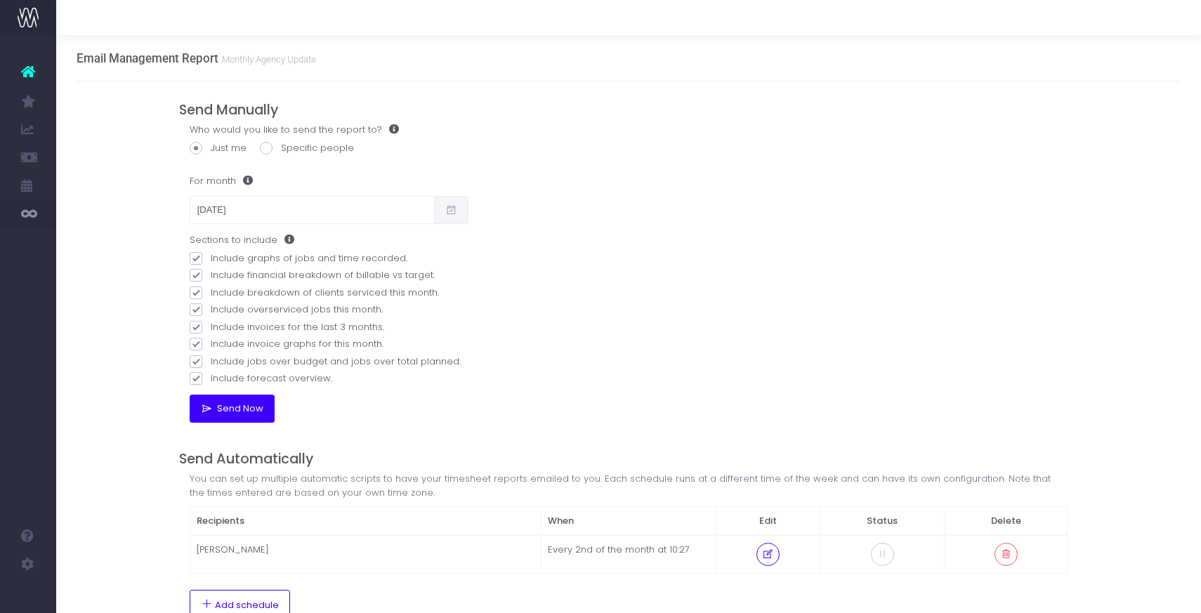
click at [230, 406] on span "Send Now" at bounding box center [238, 408] width 51 height 11
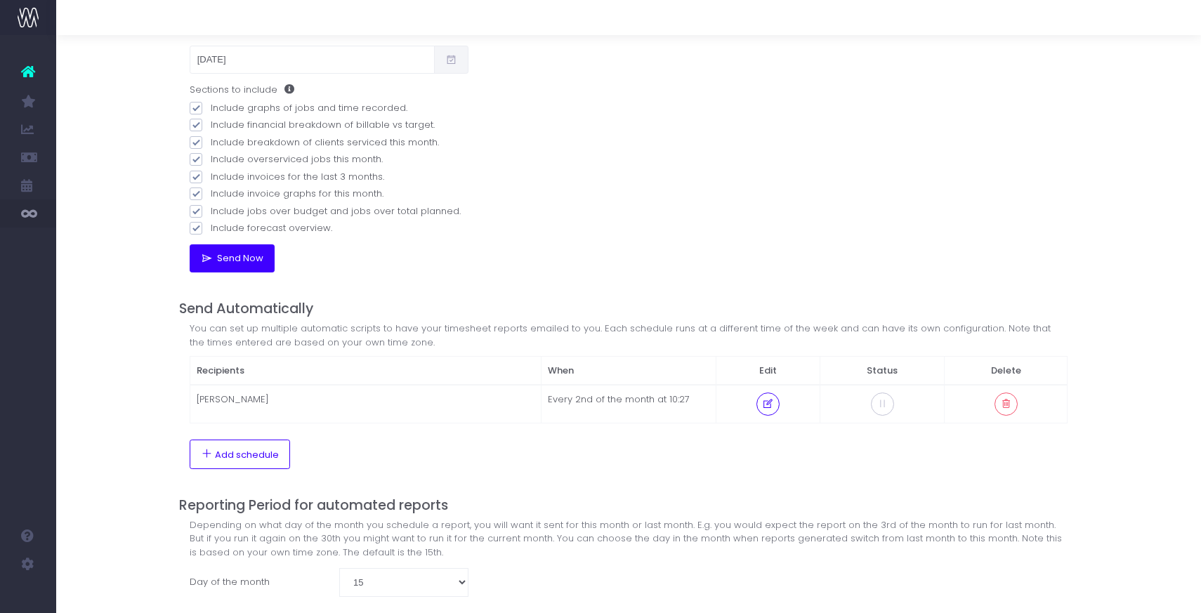
scroll to position [183, 0]
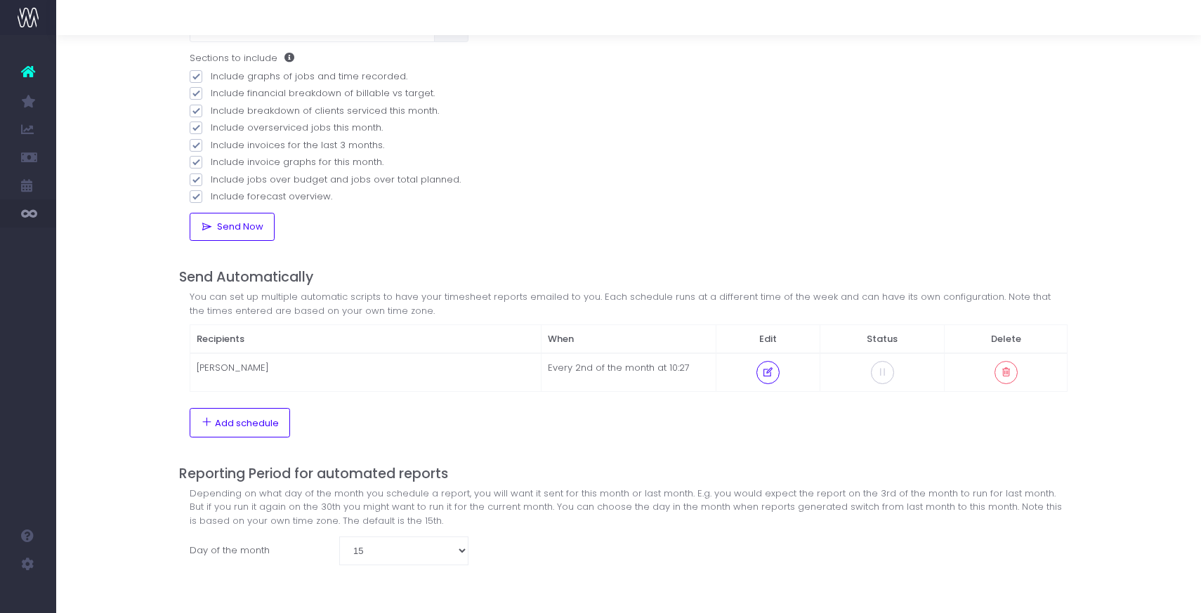
click at [343, 371] on td "[PERSON_NAME]" at bounding box center [365, 372] width 351 height 38
click at [771, 372] on icon at bounding box center [768, 372] width 12 height 0
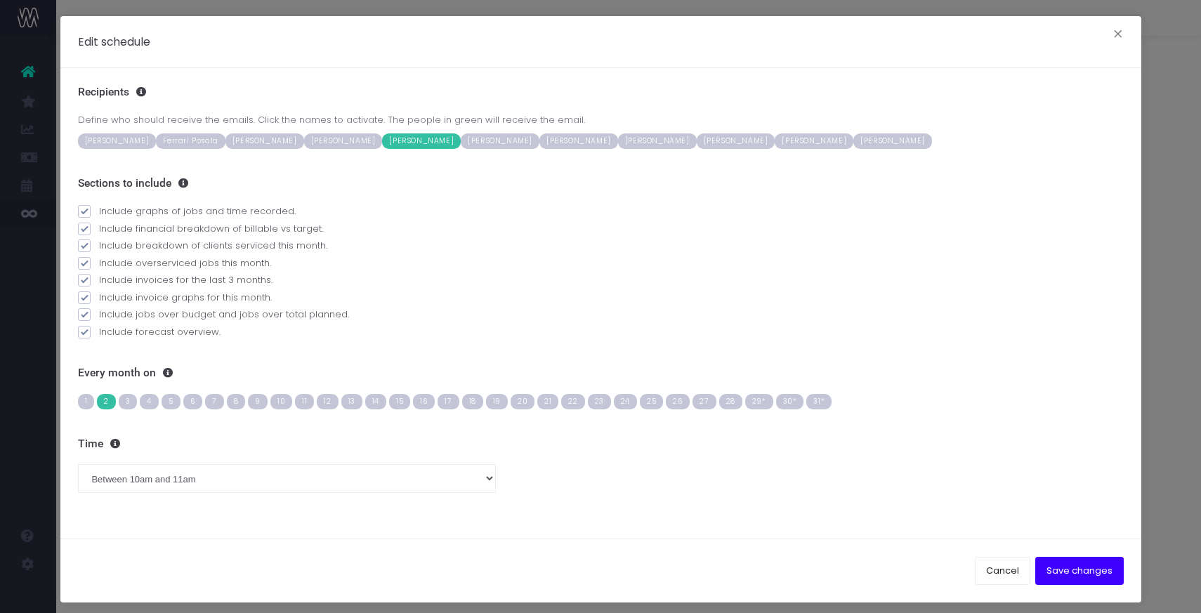
click at [618, 142] on span "[PERSON_NAME]" at bounding box center [579, 140] width 79 height 15
click at [235, 403] on span "8" at bounding box center [236, 401] width 19 height 15
click at [233, 480] on select "Between midnight and 1am Between 1am and 2am Between 2am and 3am Between 3am an…" at bounding box center [287, 478] width 419 height 28
select select "7"
click at [78, 464] on select "Between midnight and 1am Between 1am and 2am Between 2am and 3am Between 3am an…" at bounding box center [287, 478] width 419 height 28
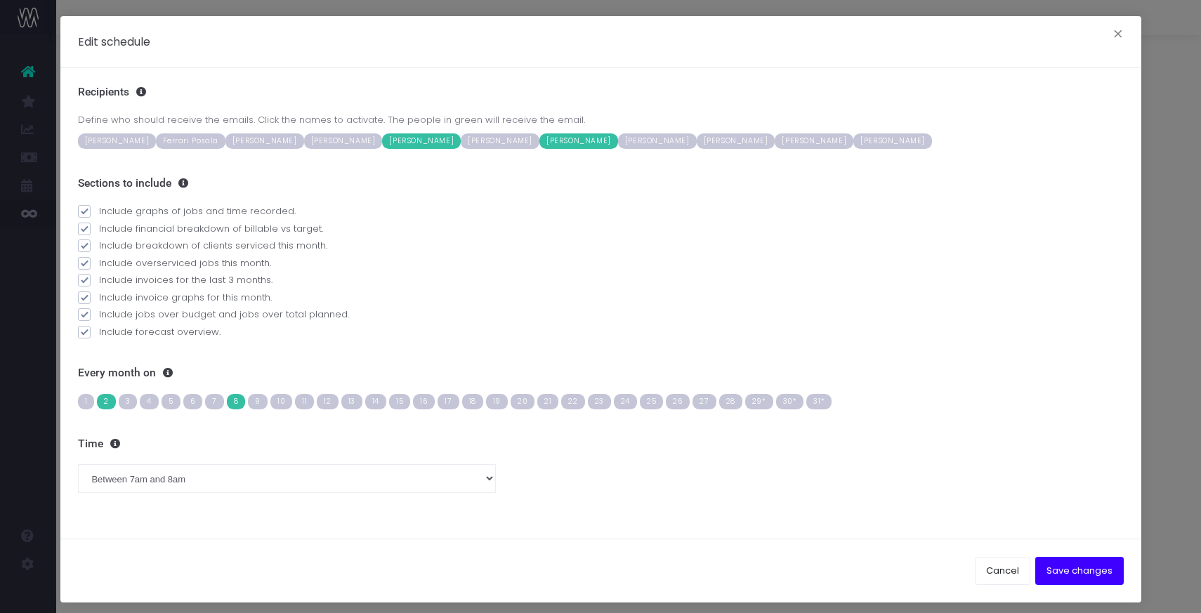
click at [101, 401] on span "2" at bounding box center [106, 401] width 19 height 15
click at [1083, 577] on button "Save changes" at bounding box center [1080, 571] width 89 height 28
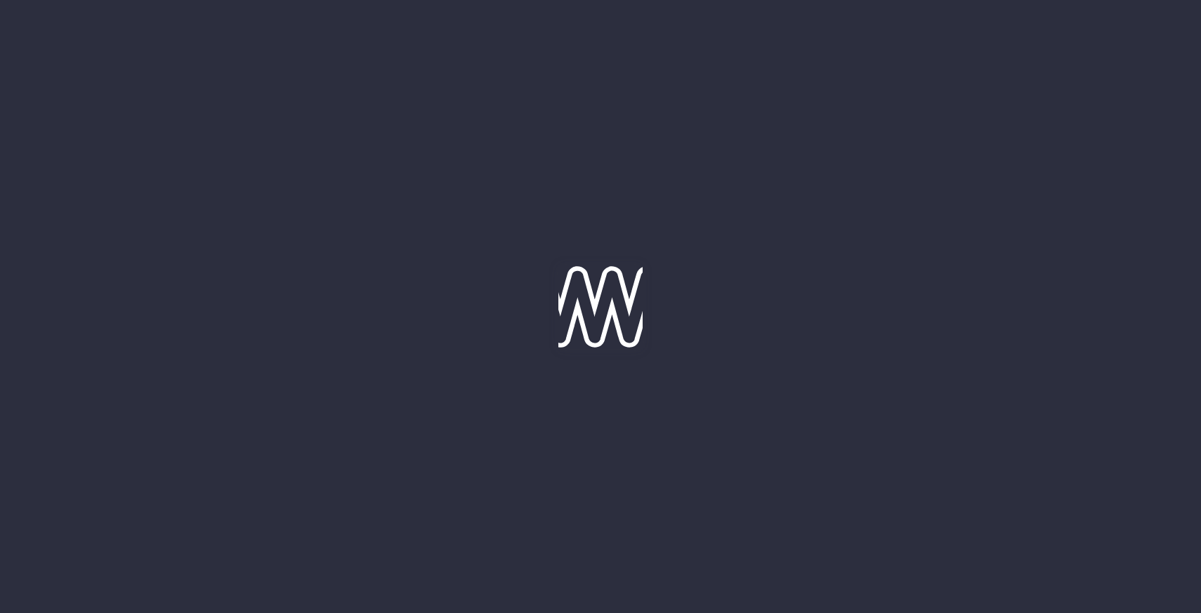
scroll to position [145, 0]
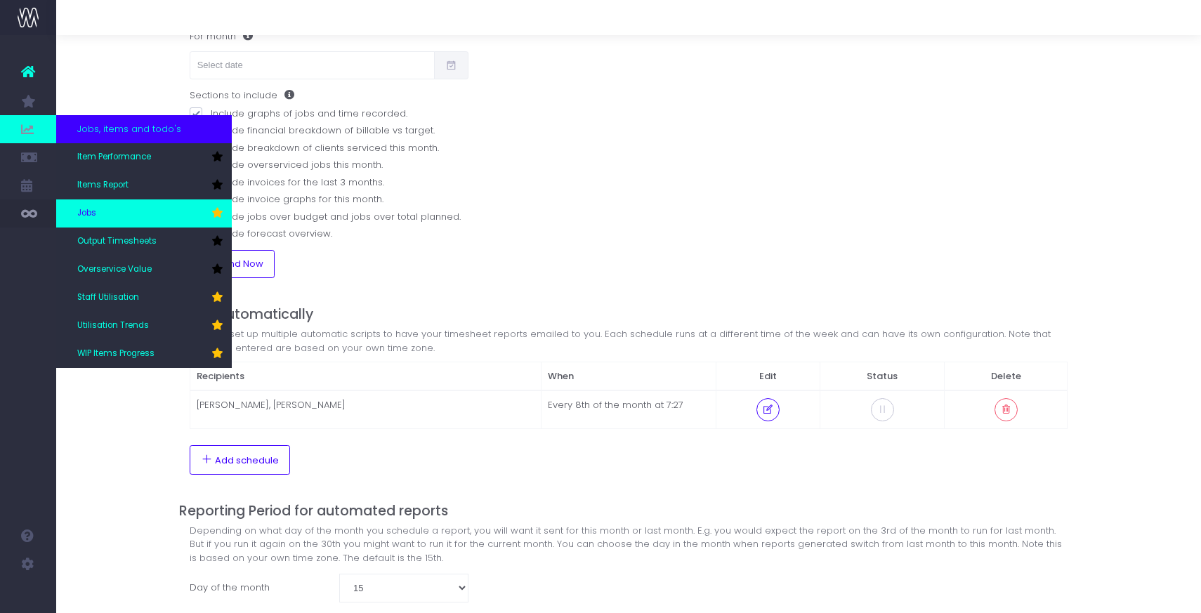
click at [97, 209] on link "Jobs" at bounding box center [144, 214] width 176 height 28
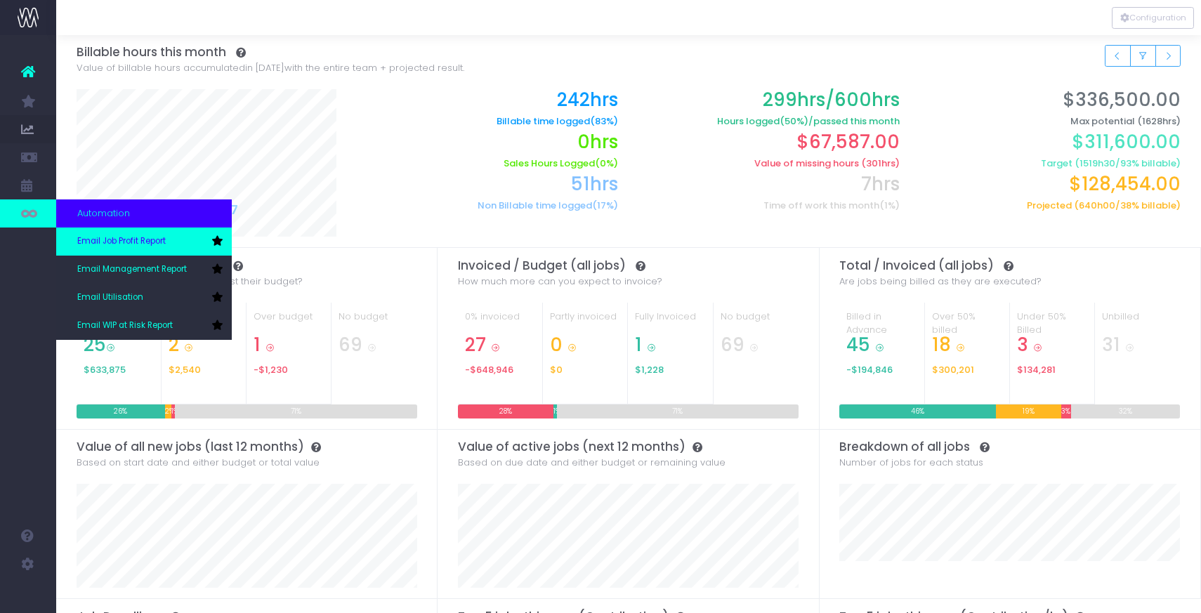
click at [120, 241] on span "Email Job Profit Report" at bounding box center [121, 241] width 89 height 13
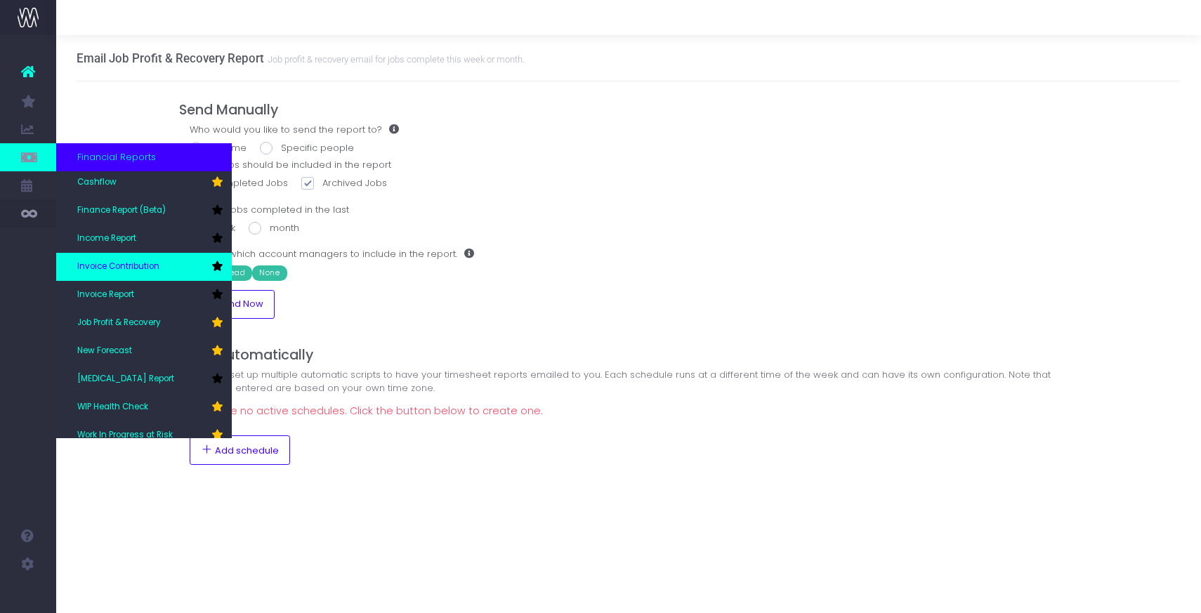
scroll to position [70, 0]
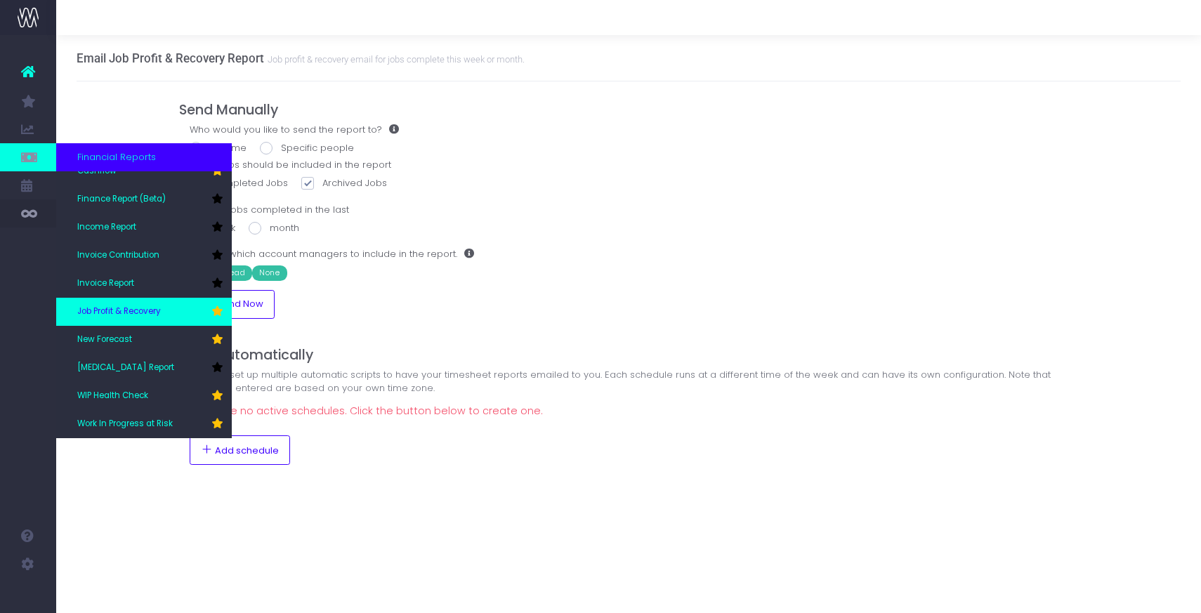
click at [117, 315] on span "Job Profit & Recovery" at bounding box center [119, 312] width 84 height 13
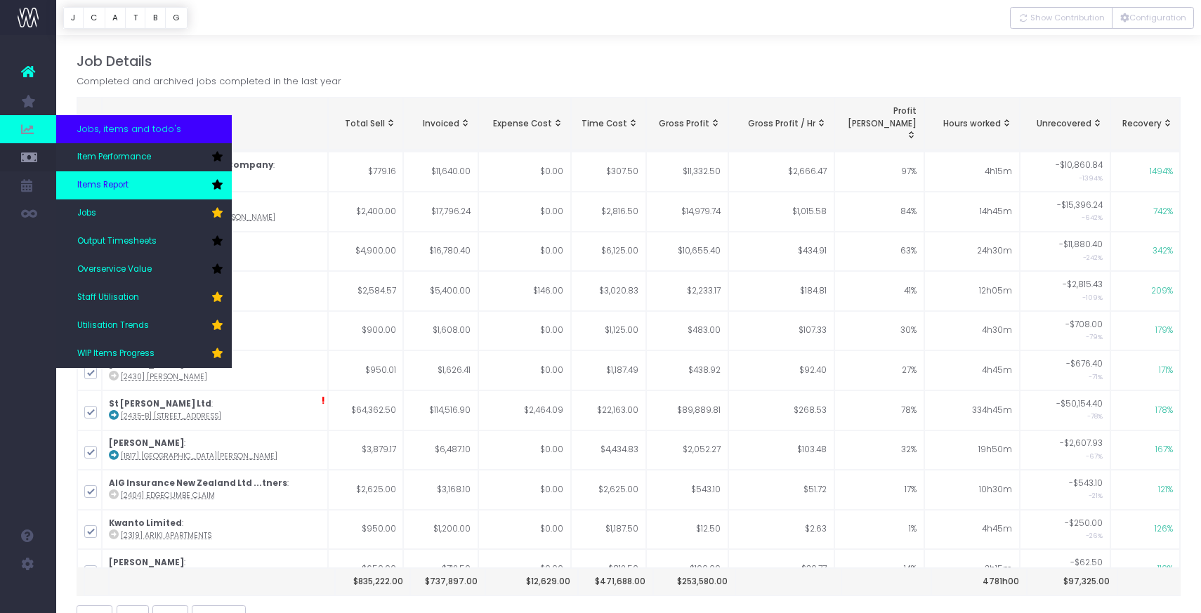
scroll to position [50, 0]
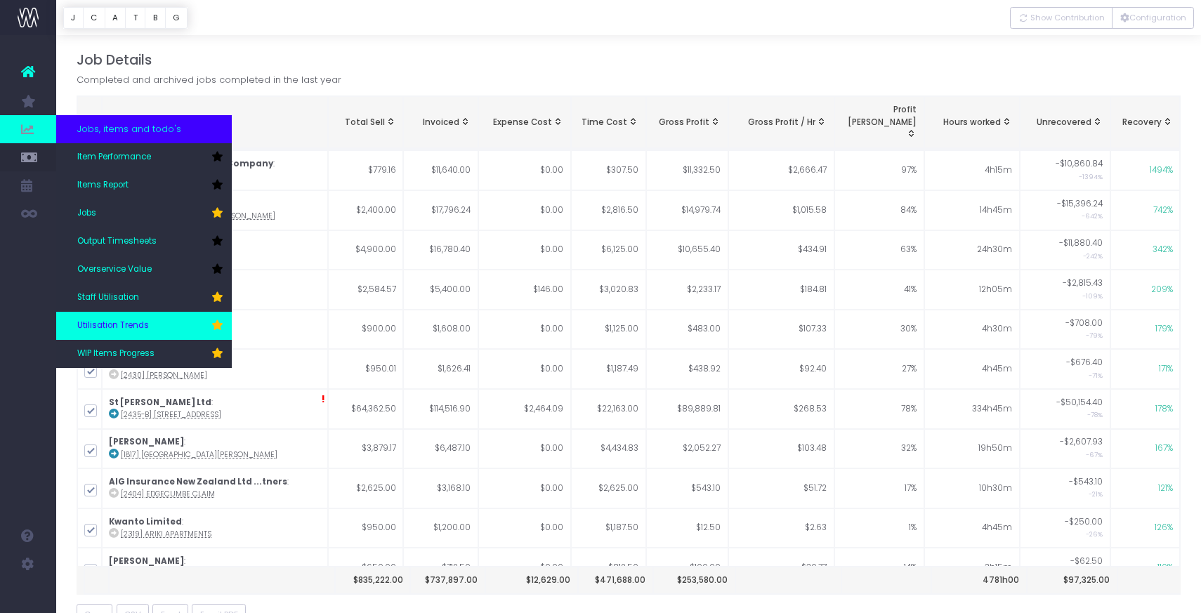
click at [116, 322] on span "Utilisation Trends" at bounding box center [113, 326] width 72 height 13
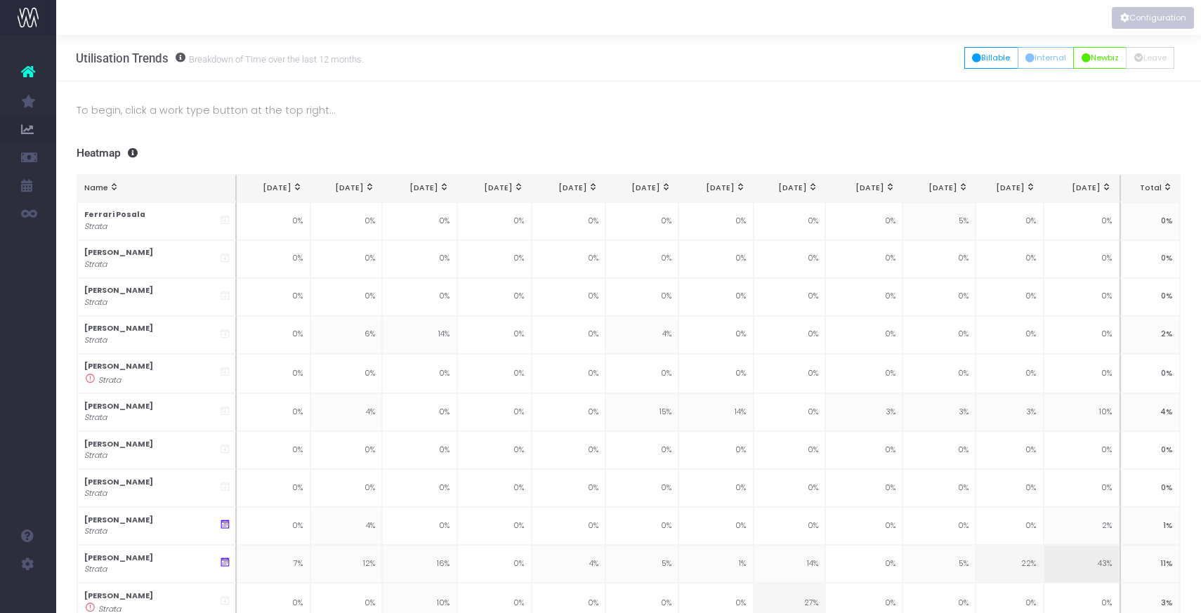
click at [1132, 20] on button "Configuration" at bounding box center [1153, 18] width 82 height 22
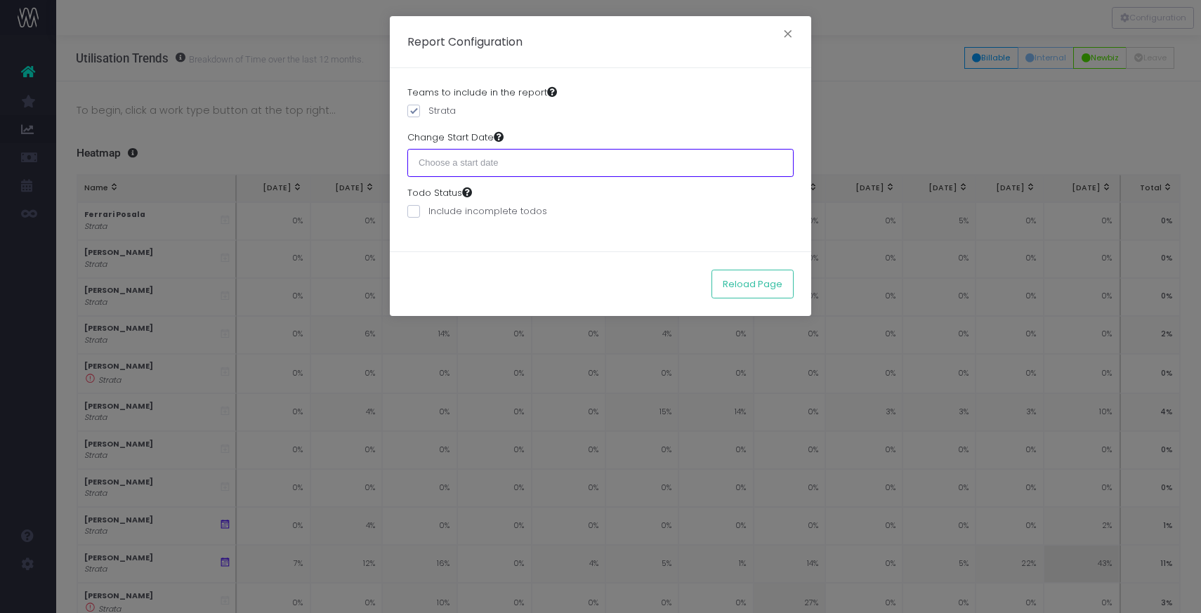
click at [457, 155] on input "text" at bounding box center [600, 163] width 386 height 28
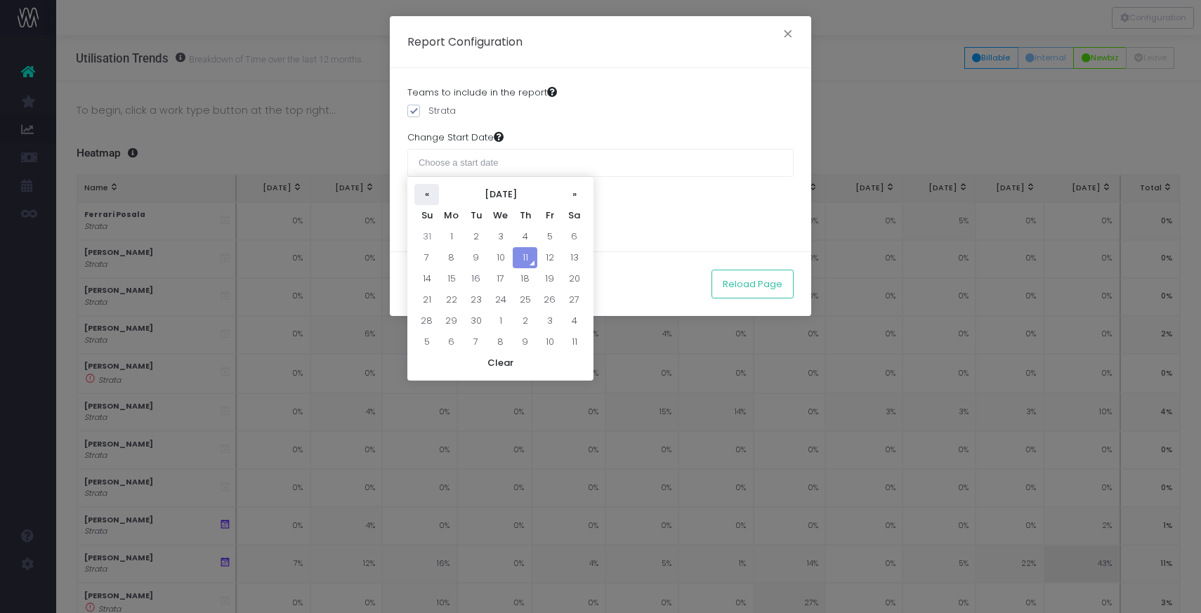
click at [426, 196] on th "«" at bounding box center [426, 194] width 25 height 21
click at [426, 258] on td "1" at bounding box center [426, 257] width 25 height 21
type input "01 June 2025"
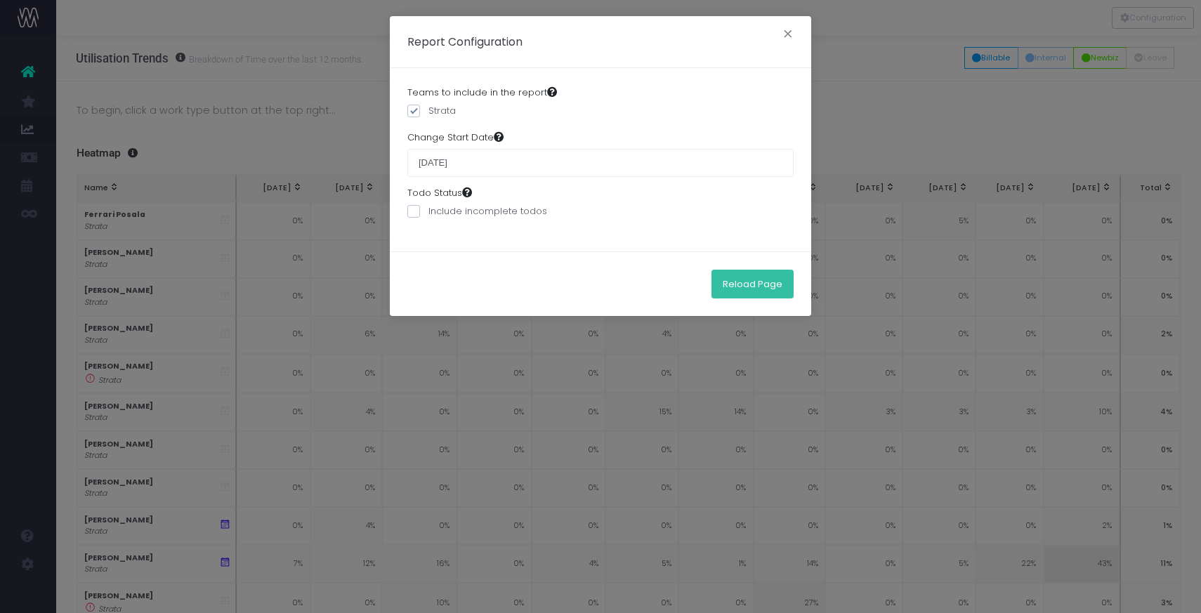
click at [764, 280] on button "Reload Page" at bounding box center [753, 284] width 82 height 28
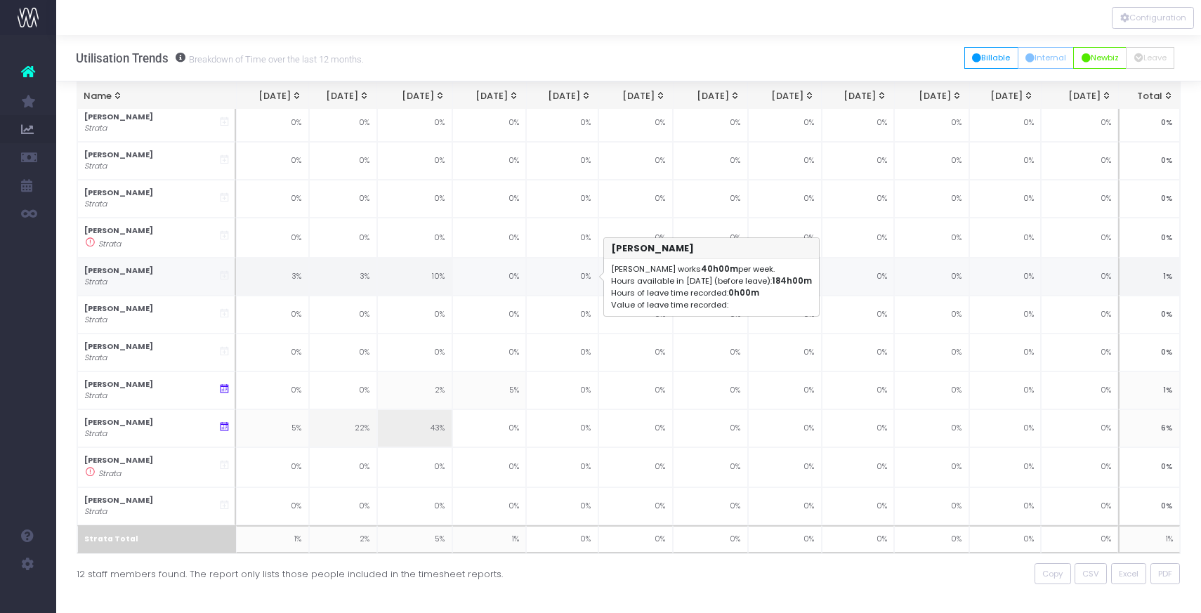
scroll to position [104, 0]
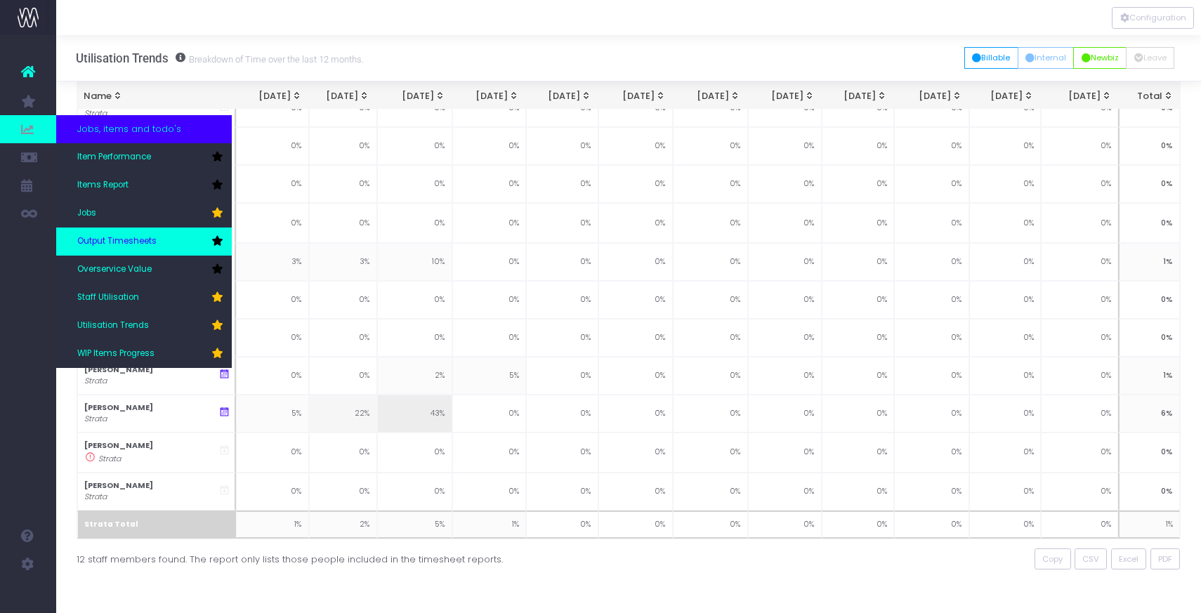
click at [93, 237] on span "Output Timesheets" at bounding box center [116, 241] width 79 height 13
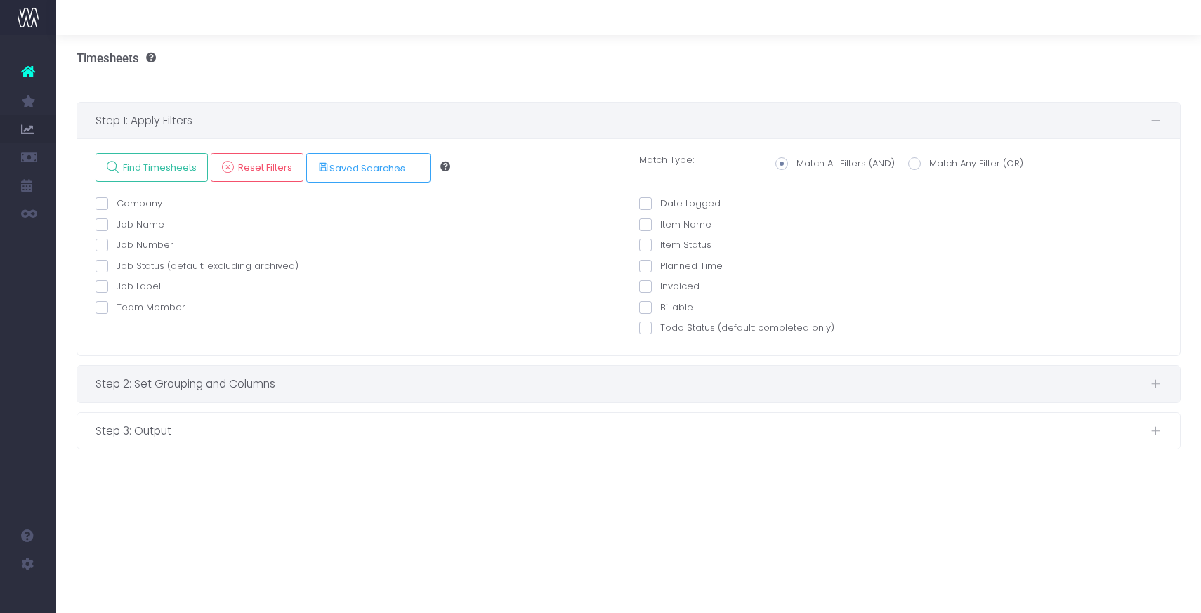
click at [223, 384] on span "Step 2: Set Grouping and Columns" at bounding box center [623, 384] width 1055 height 18
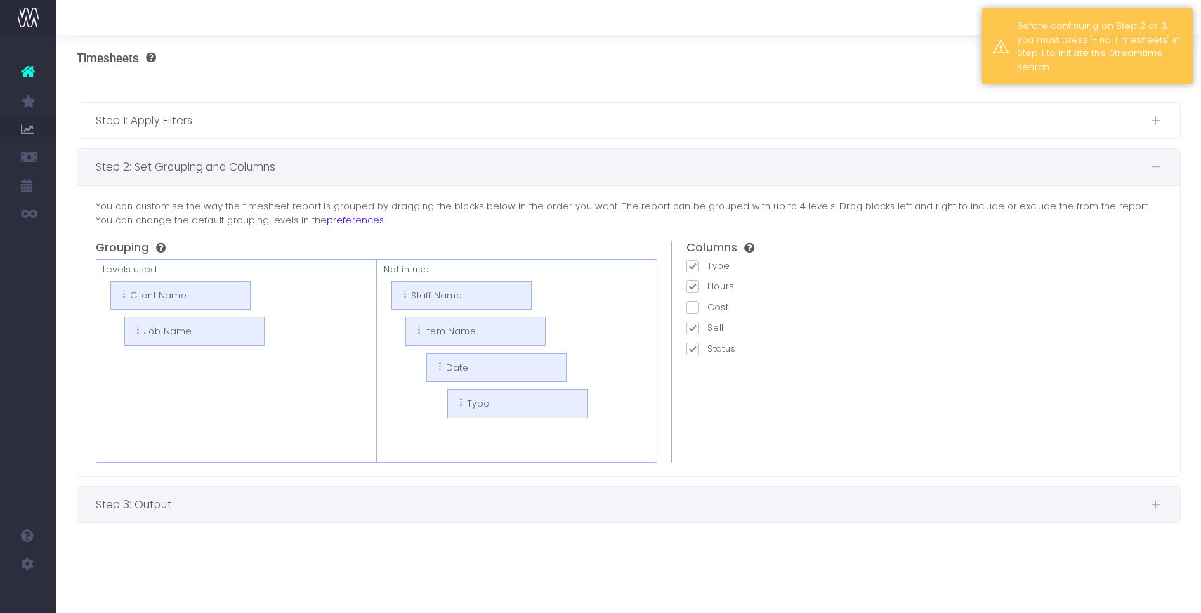
click at [206, 514] on span "Step 3: Output" at bounding box center [623, 505] width 1055 height 18
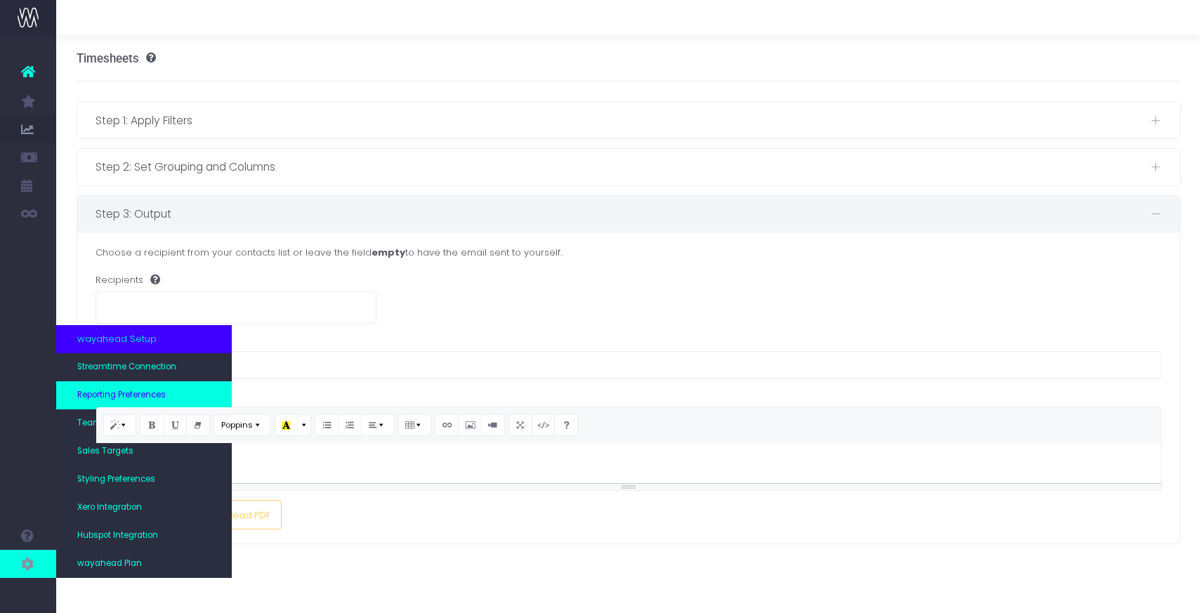
click at [95, 394] on span "Reporting Preferences" at bounding box center [121, 395] width 89 height 13
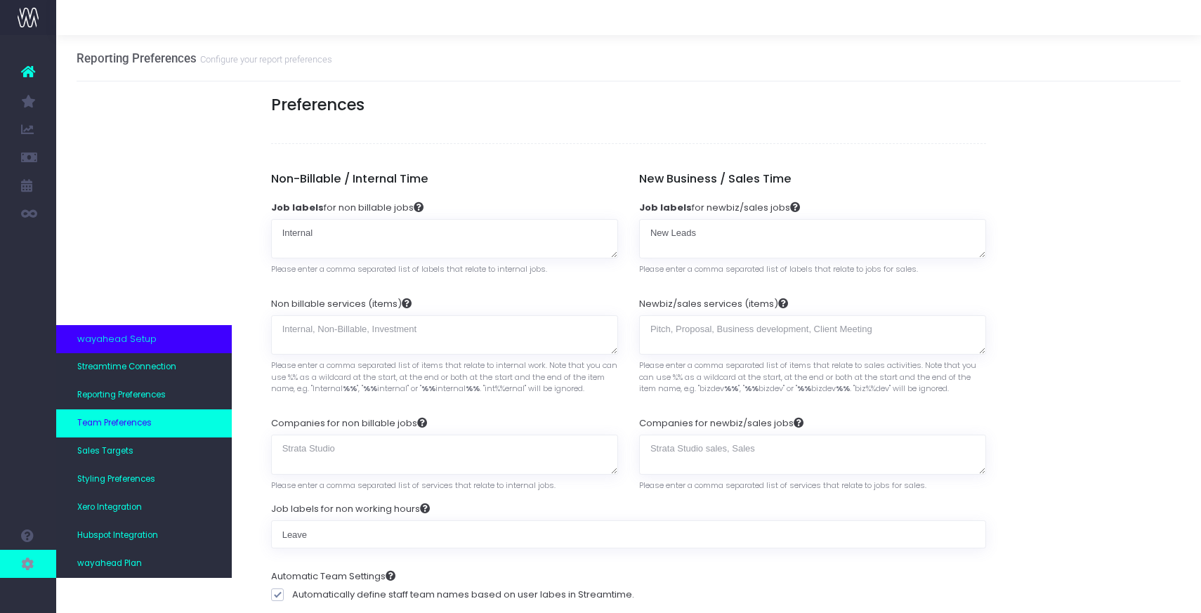
click at [93, 426] on span "Team Preferences" at bounding box center [114, 423] width 74 height 13
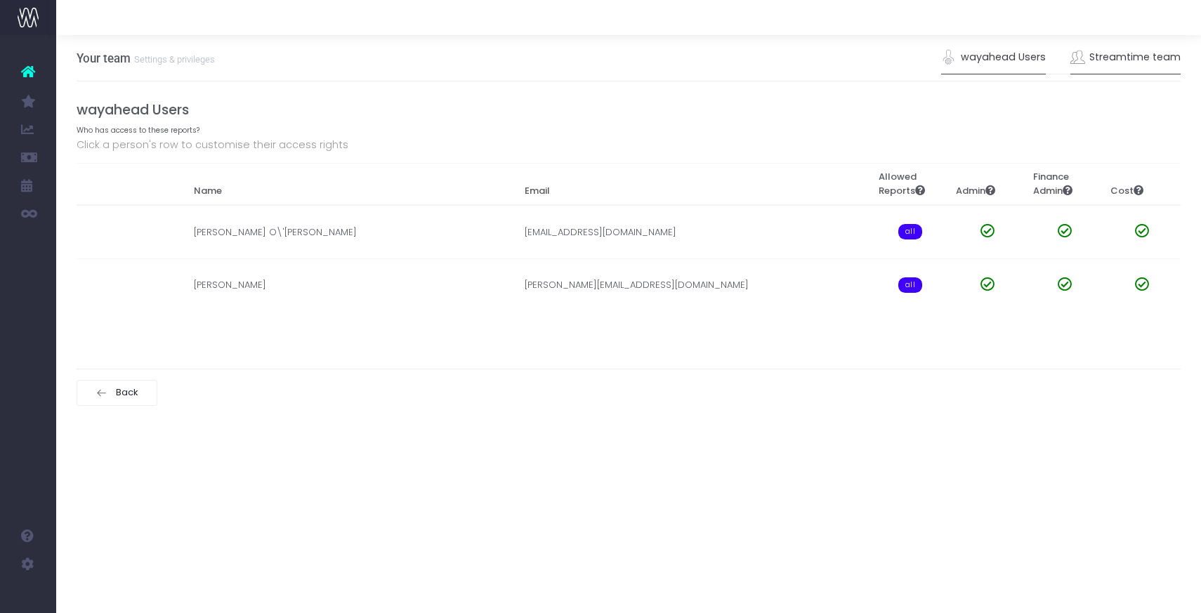
click at [1111, 55] on link "Streamtime team" at bounding box center [1126, 57] width 111 height 32
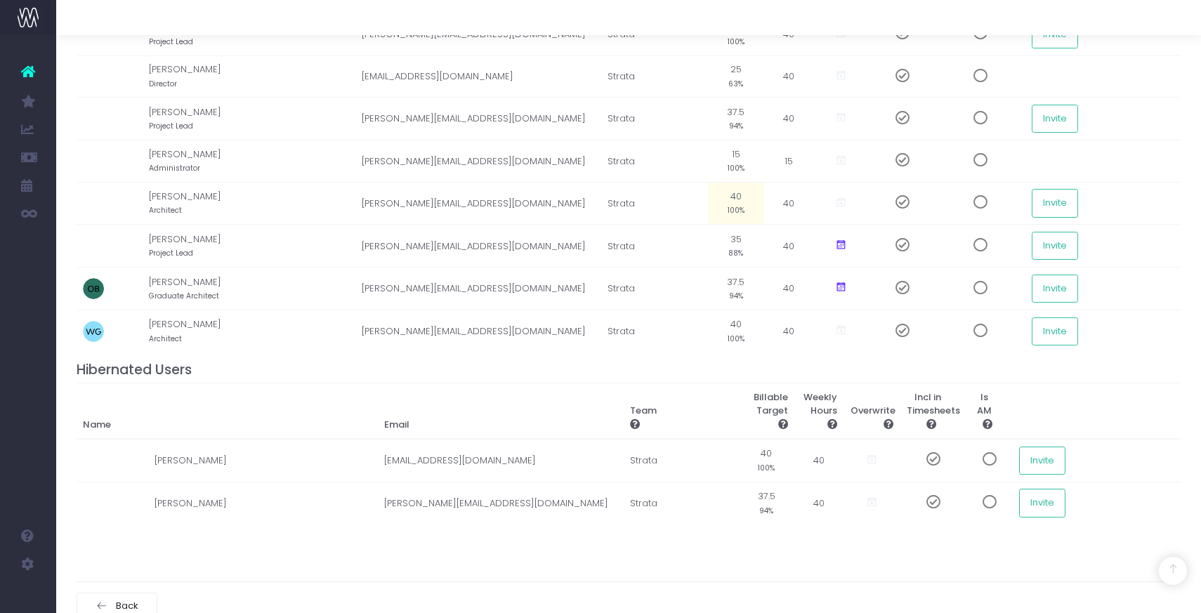
scroll to position [325, 0]
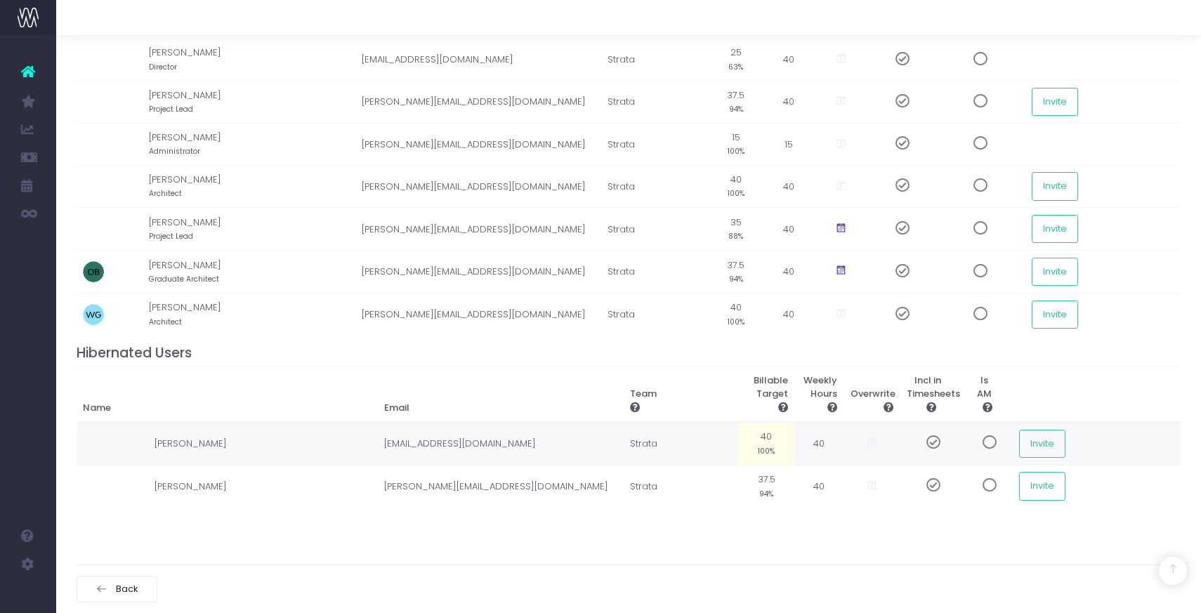
click at [934, 441] on span at bounding box center [928, 443] width 25 height 14
click at [931, 484] on span at bounding box center [928, 485] width 25 height 14
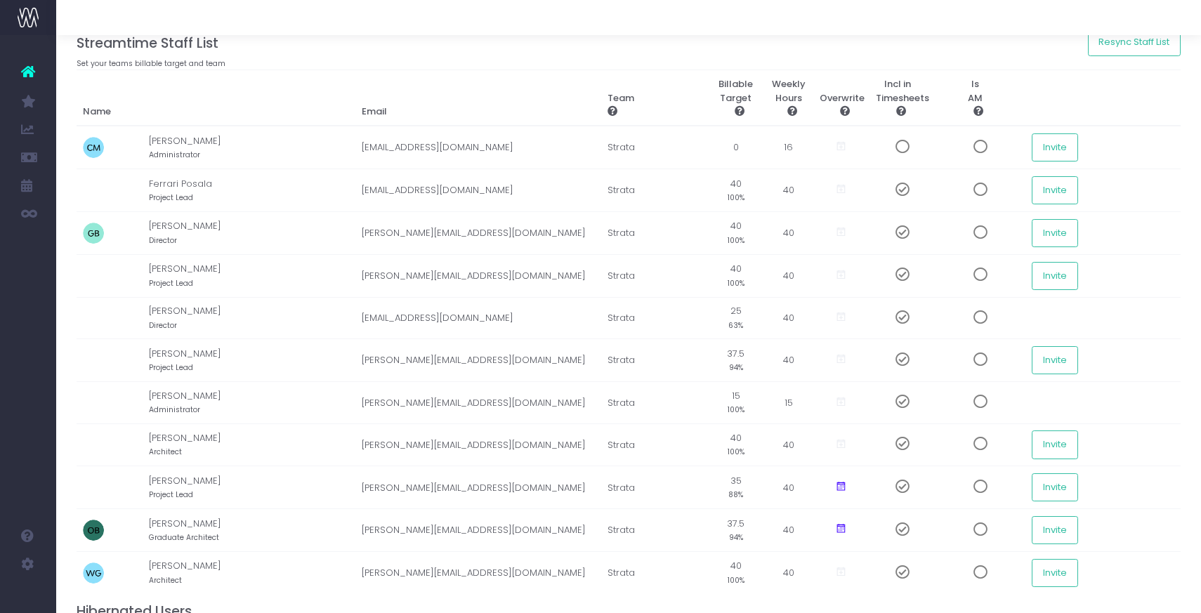
scroll to position [0, 0]
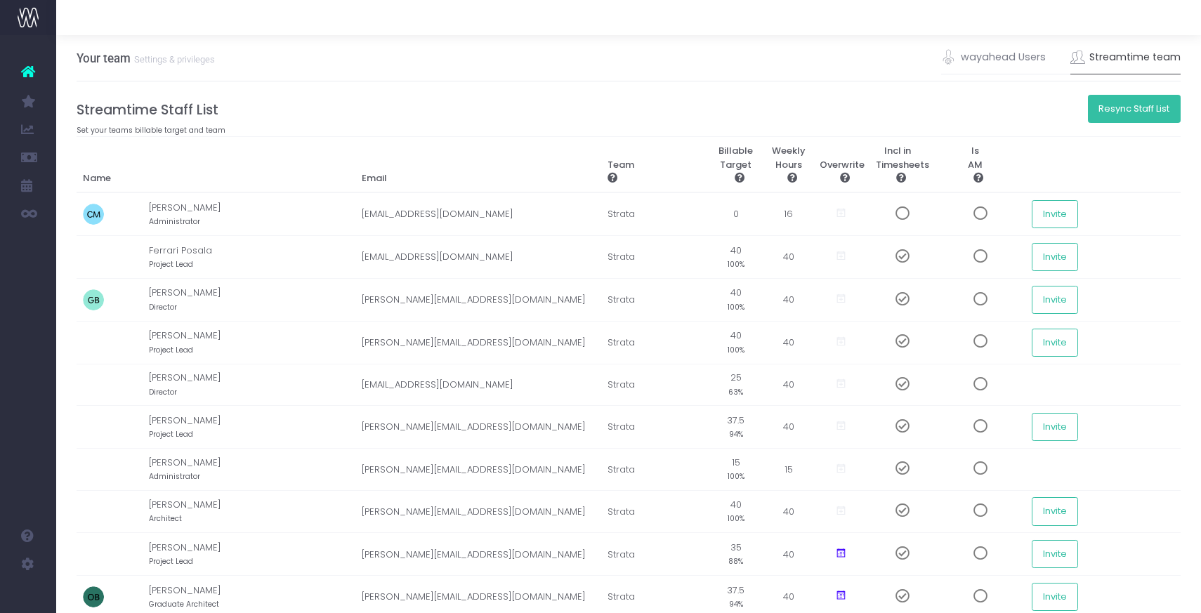
click at [1107, 115] on button "Resync Staff List" at bounding box center [1134, 109] width 93 height 28
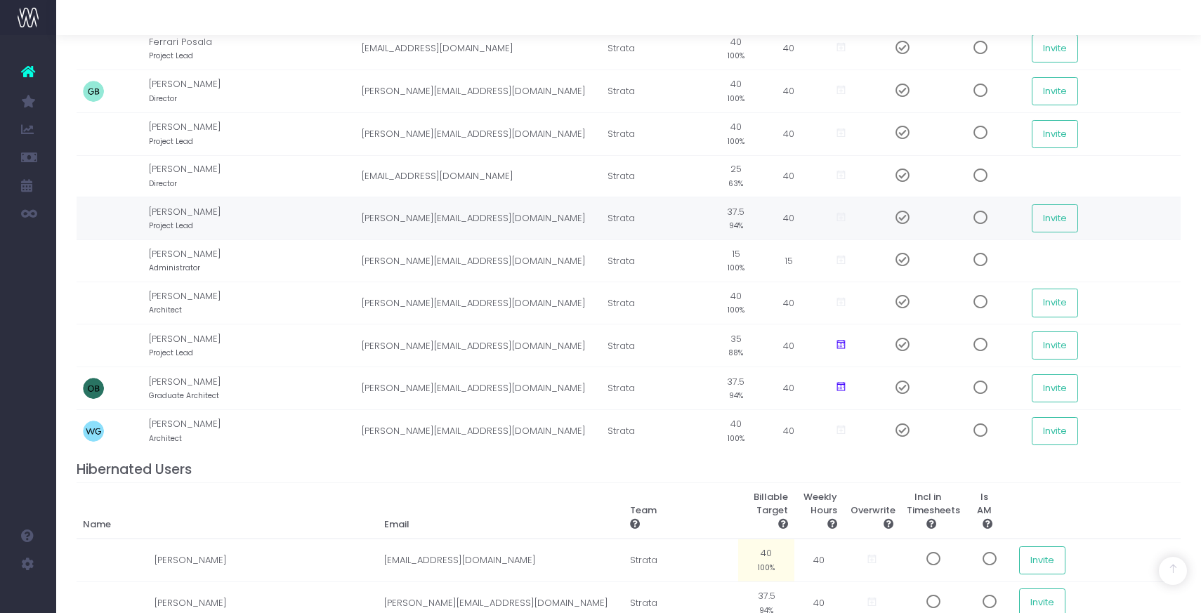
scroll to position [325, 0]
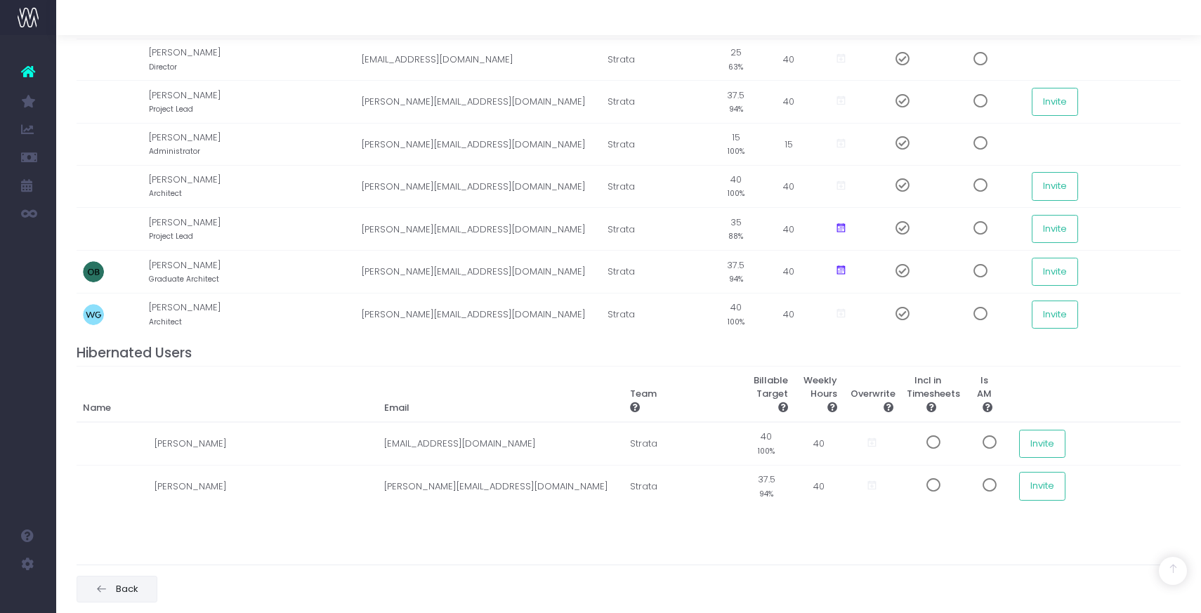
click at [133, 592] on span "Back" at bounding box center [125, 589] width 27 height 11
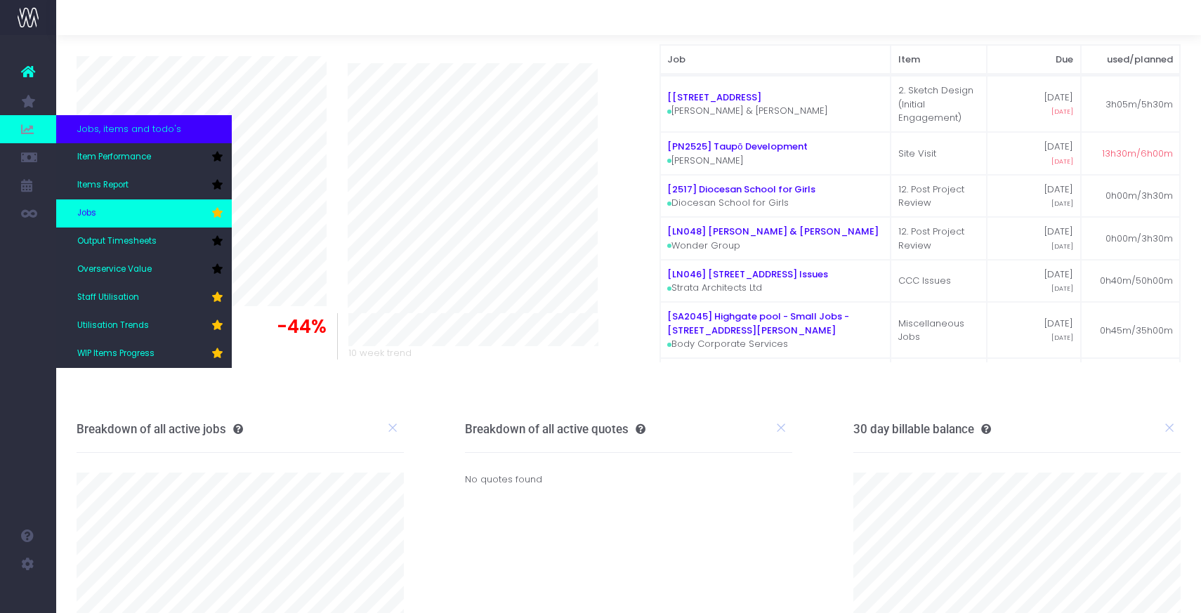
scroll to position [48, 0]
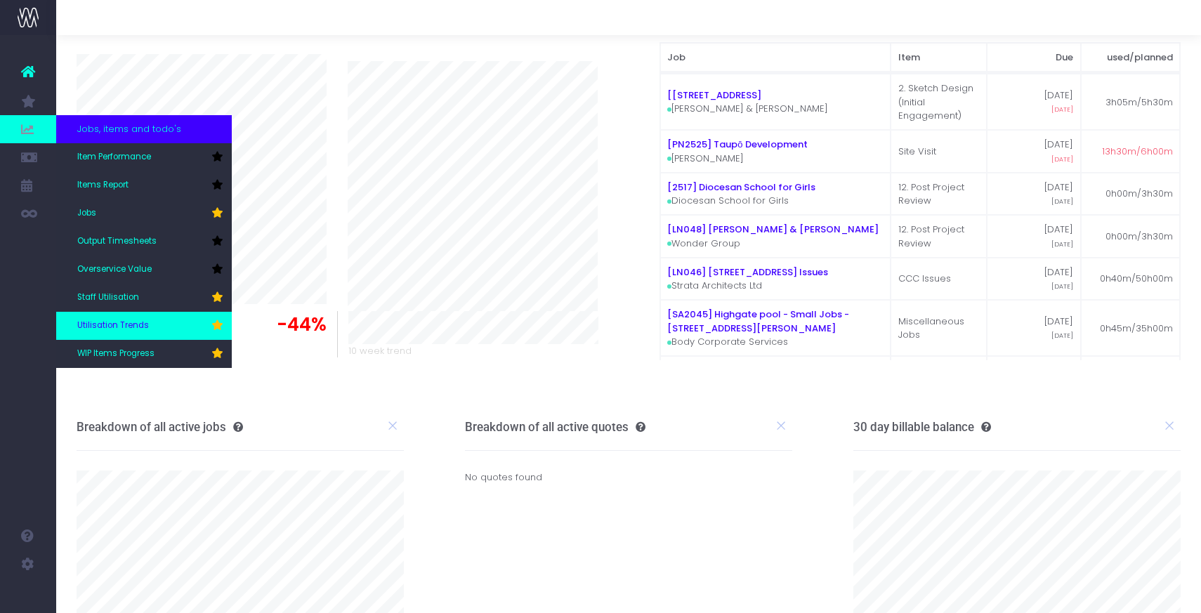
click at [119, 322] on span "Utilisation Trends" at bounding box center [113, 326] width 72 height 13
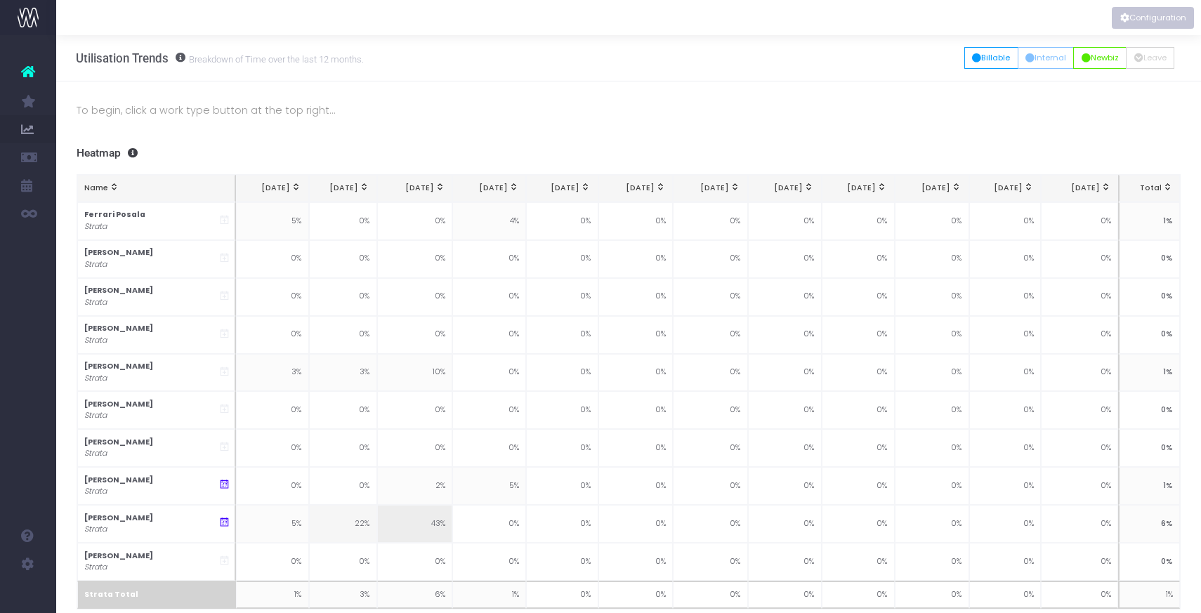
click at [1143, 16] on button "Configuration" at bounding box center [1153, 18] width 82 height 22
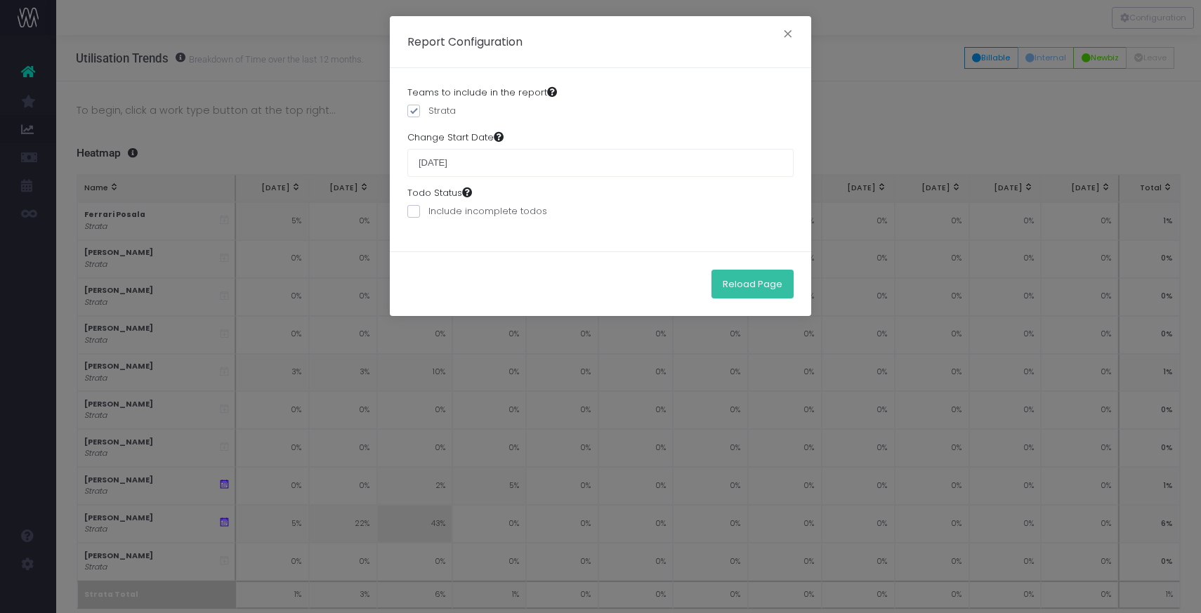
click at [743, 273] on button "Reload Page" at bounding box center [753, 284] width 82 height 28
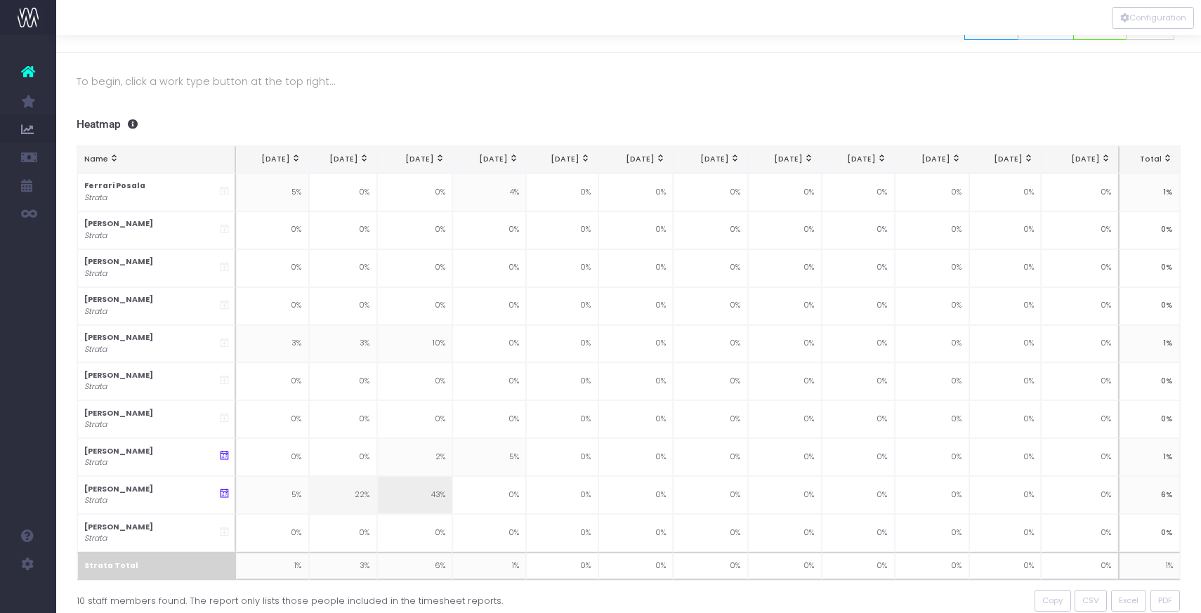
scroll to position [32, 0]
click at [223, 455] on icon at bounding box center [224, 454] width 12 height 12
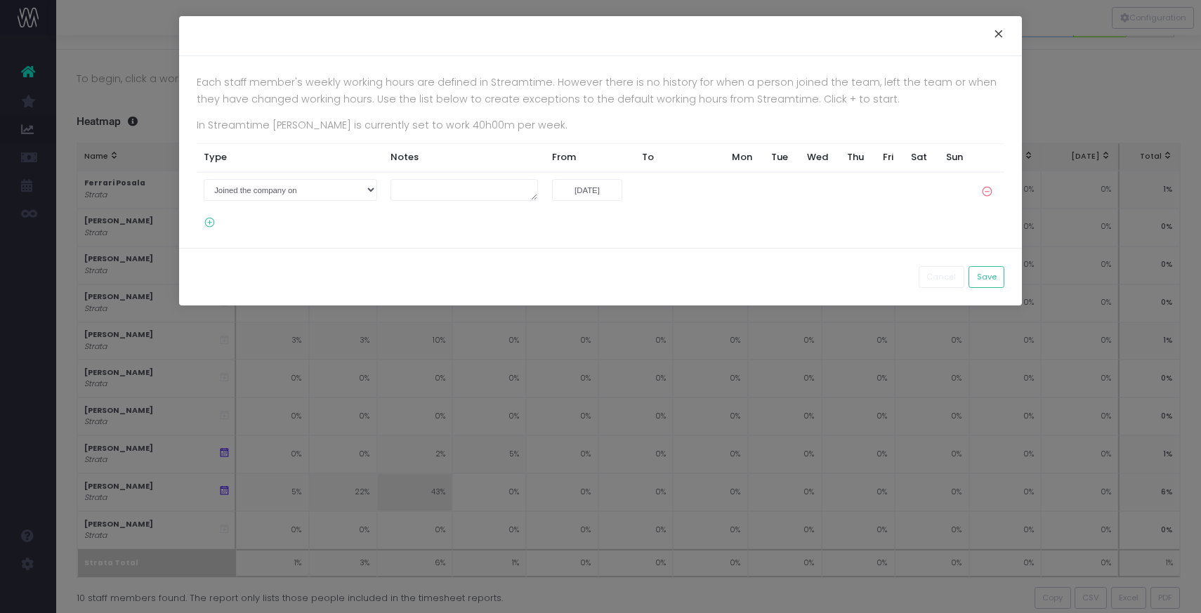
click at [1000, 38] on button "×" at bounding box center [999, 36] width 30 height 22
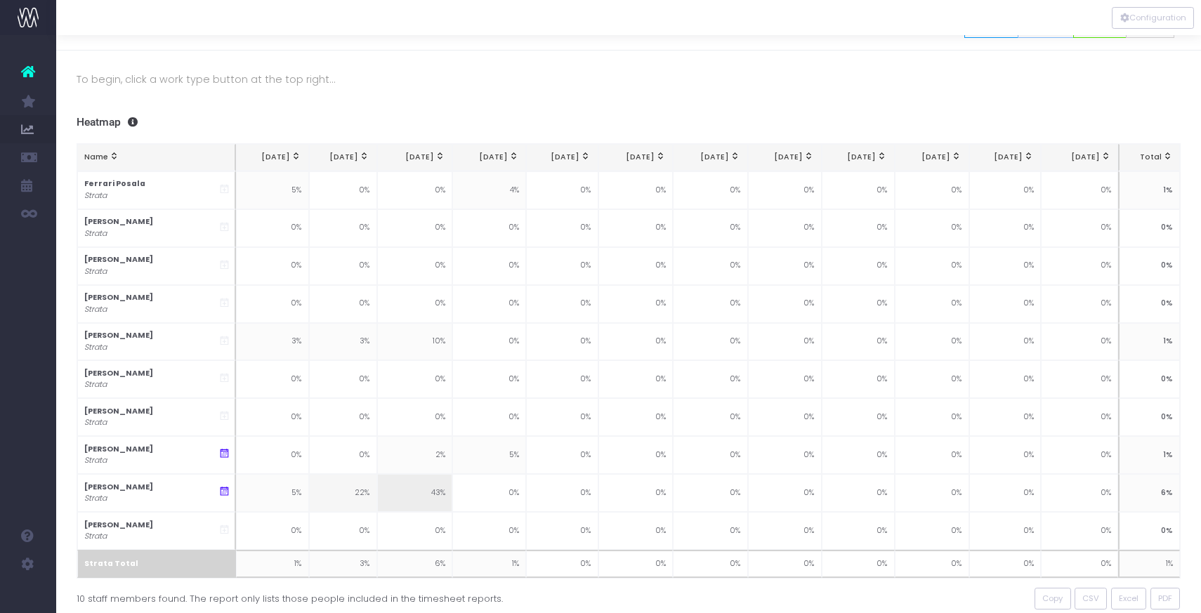
scroll to position [32, 0]
click at [1158, 597] on span "PDF" at bounding box center [1165, 598] width 14 height 12
click at [105, 88] on div "To begin, click a work type button at the top right... Summaries 1 month 2 mont…" at bounding box center [628, 352] width 1145 height 607
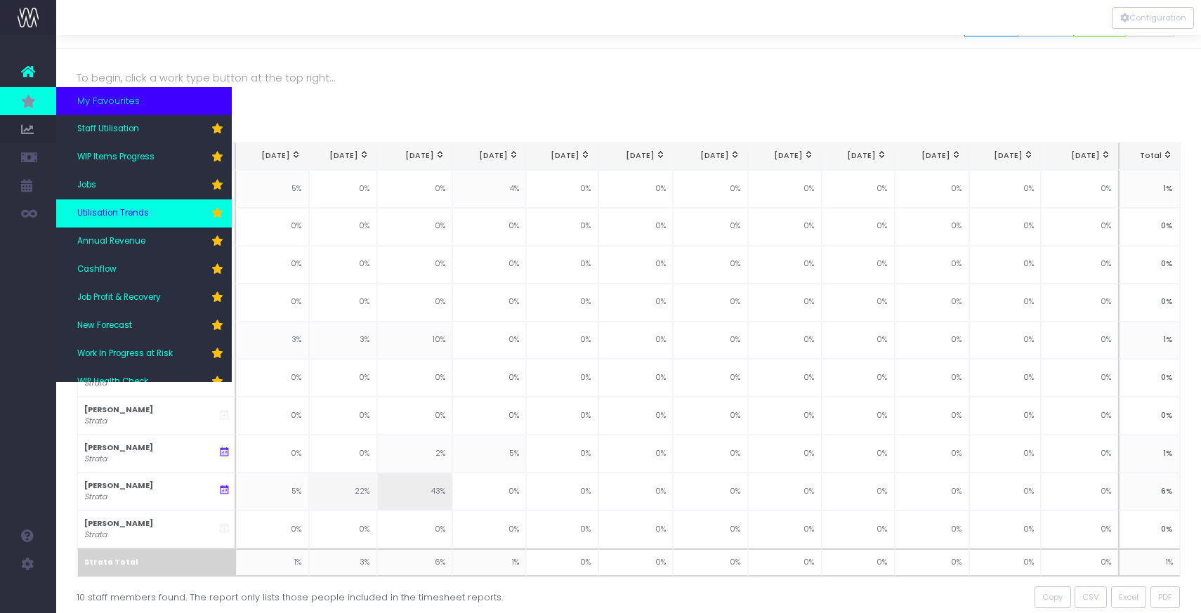
click at [110, 214] on span "Utilisation Trends" at bounding box center [113, 213] width 72 height 13
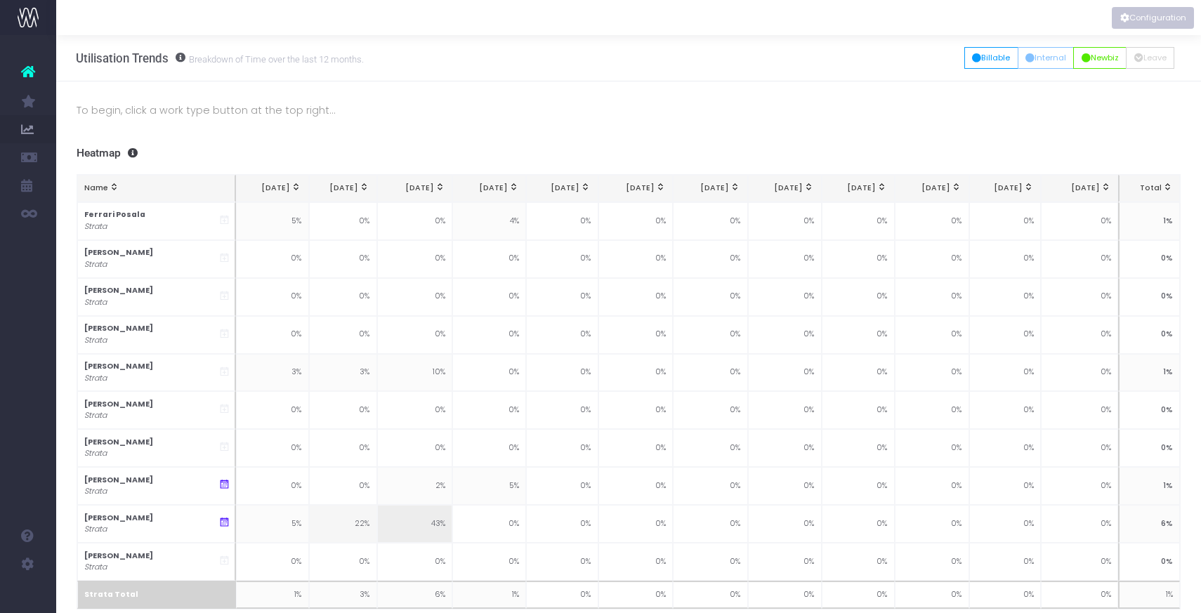
click at [1144, 17] on button "Configuration" at bounding box center [1153, 18] width 82 height 22
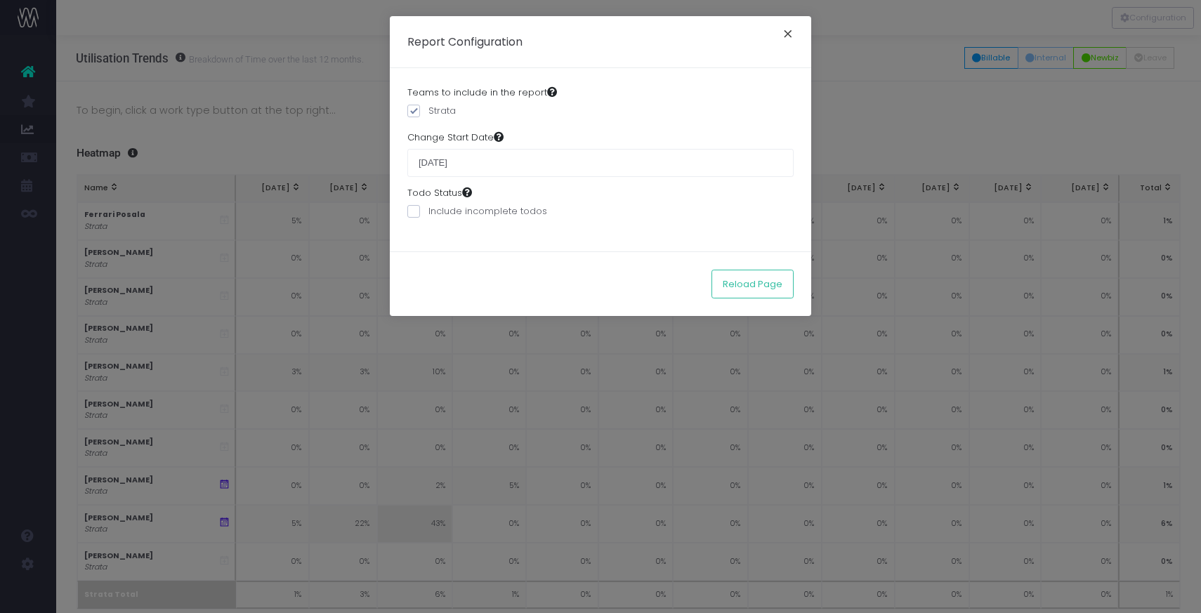
click at [789, 37] on button "×" at bounding box center [788, 36] width 30 height 22
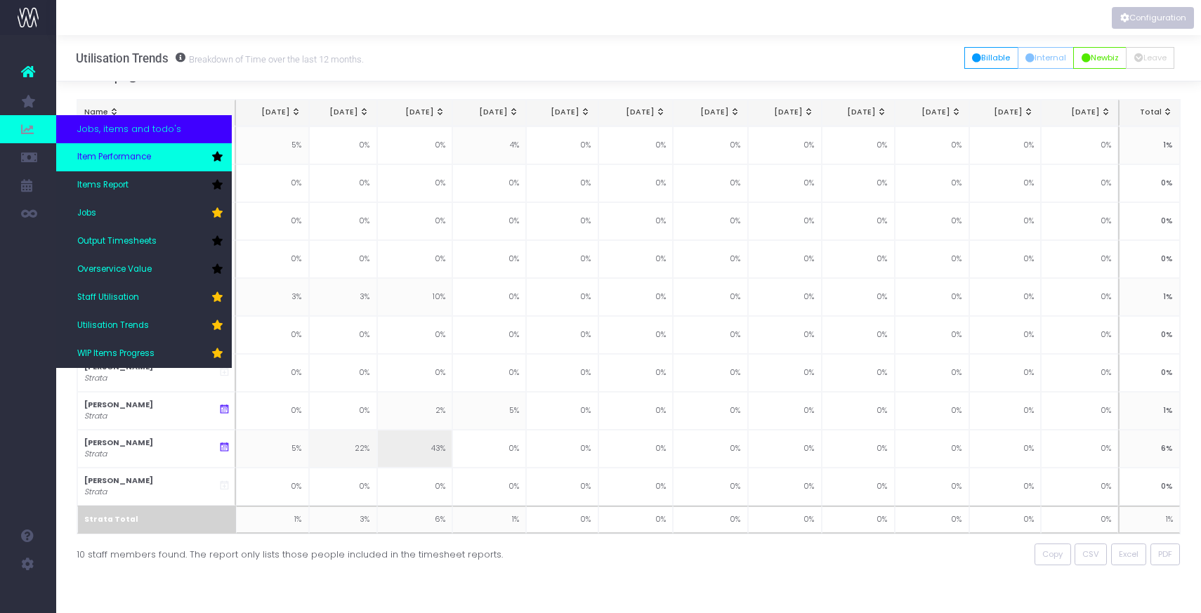
scroll to position [30, 0]
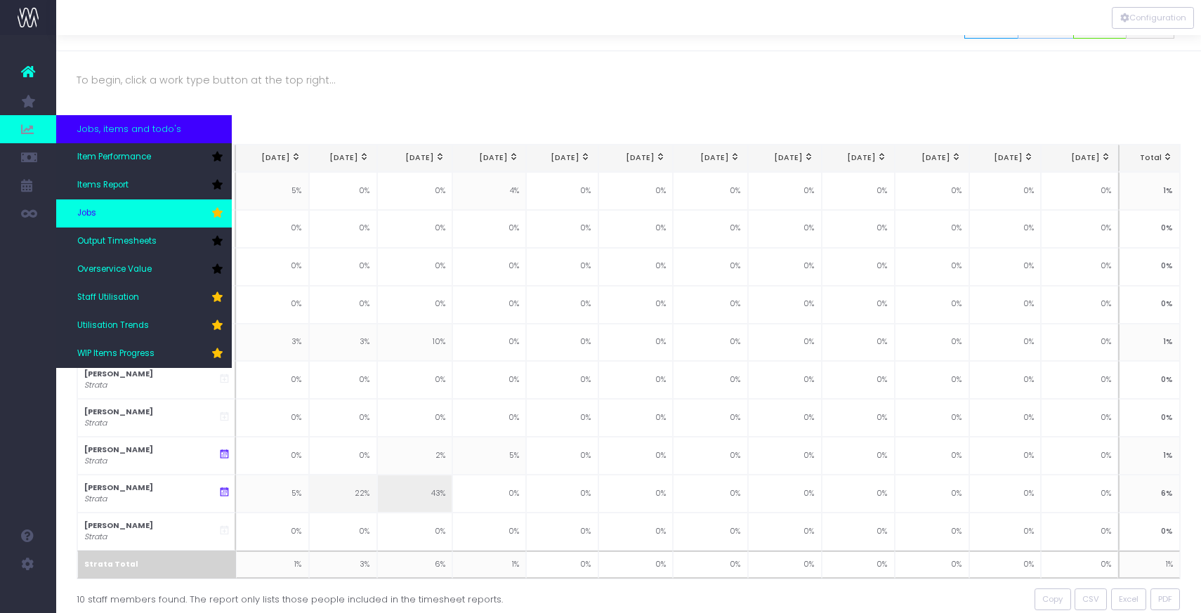
click at [93, 220] on link "Jobs" at bounding box center [144, 214] width 176 height 28
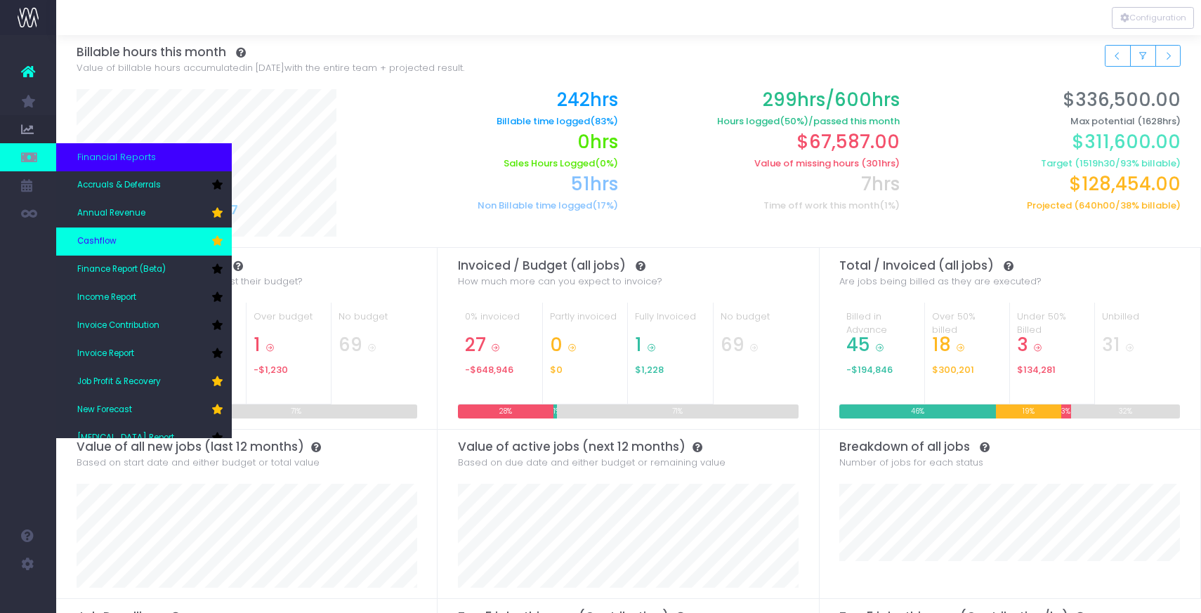
click at [84, 232] on link "Cashflow" at bounding box center [144, 242] width 176 height 28
